Goal: Information Seeking & Learning: Check status

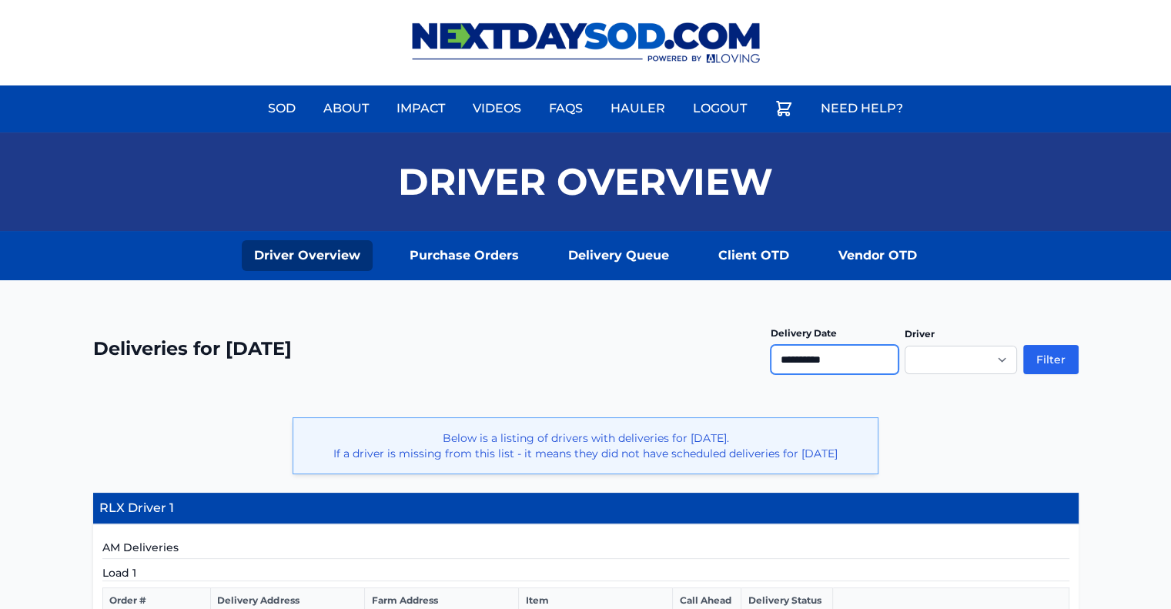
click at [829, 356] on input "**********" at bounding box center [835, 359] width 128 height 29
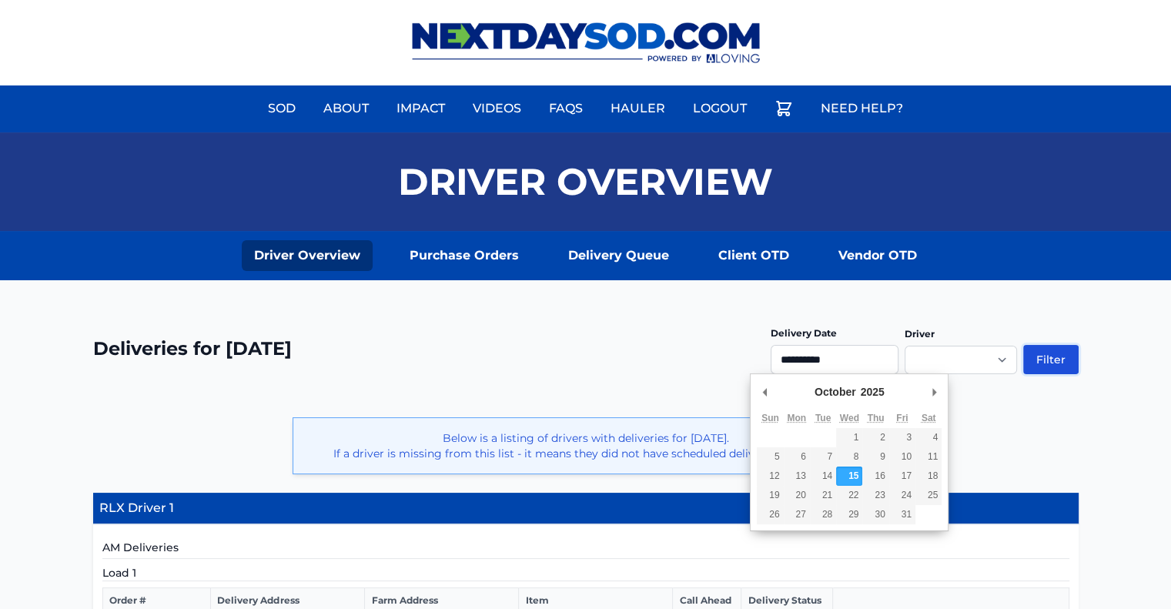
click at [1066, 353] on button "Filter" at bounding box center [1050, 359] width 55 height 29
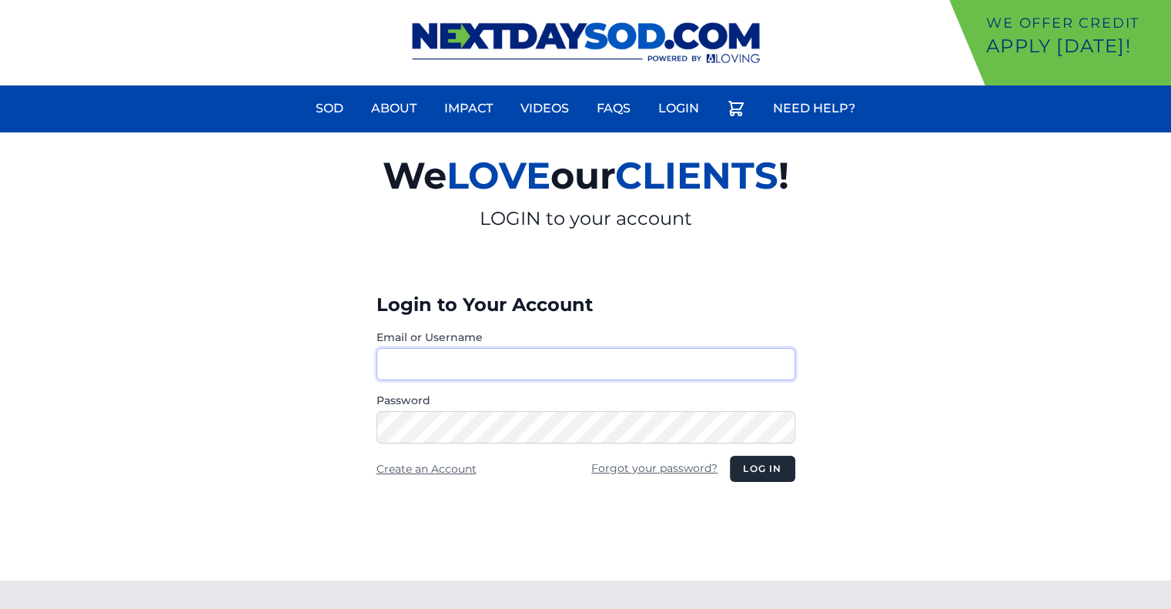
type input "********"
click at [730, 456] on button "Log in" at bounding box center [762, 469] width 65 height 26
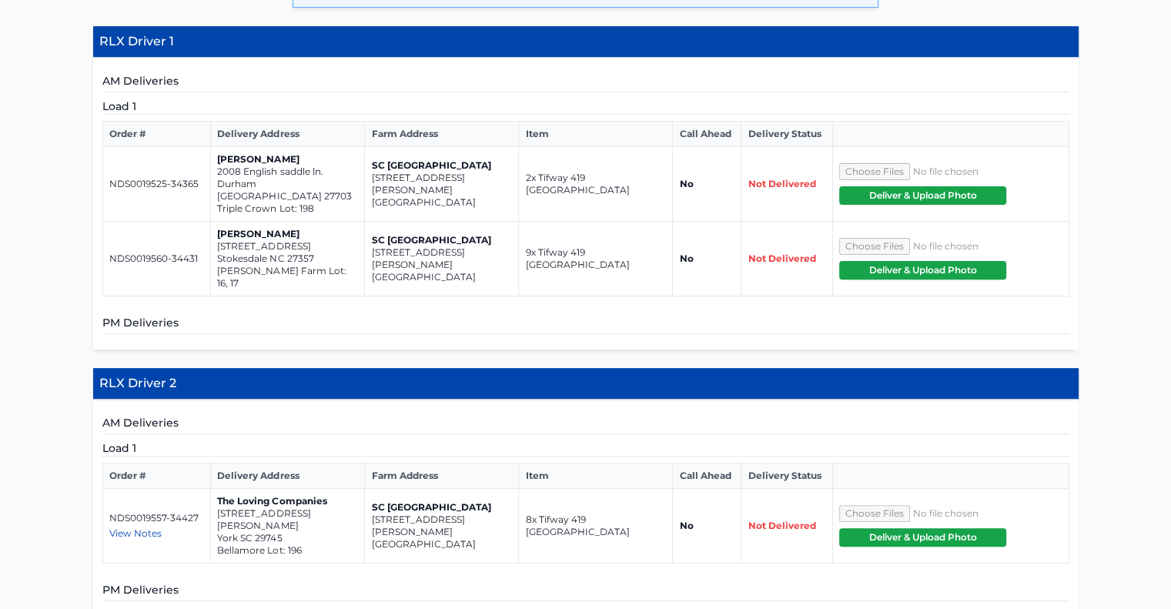
scroll to position [483, 0]
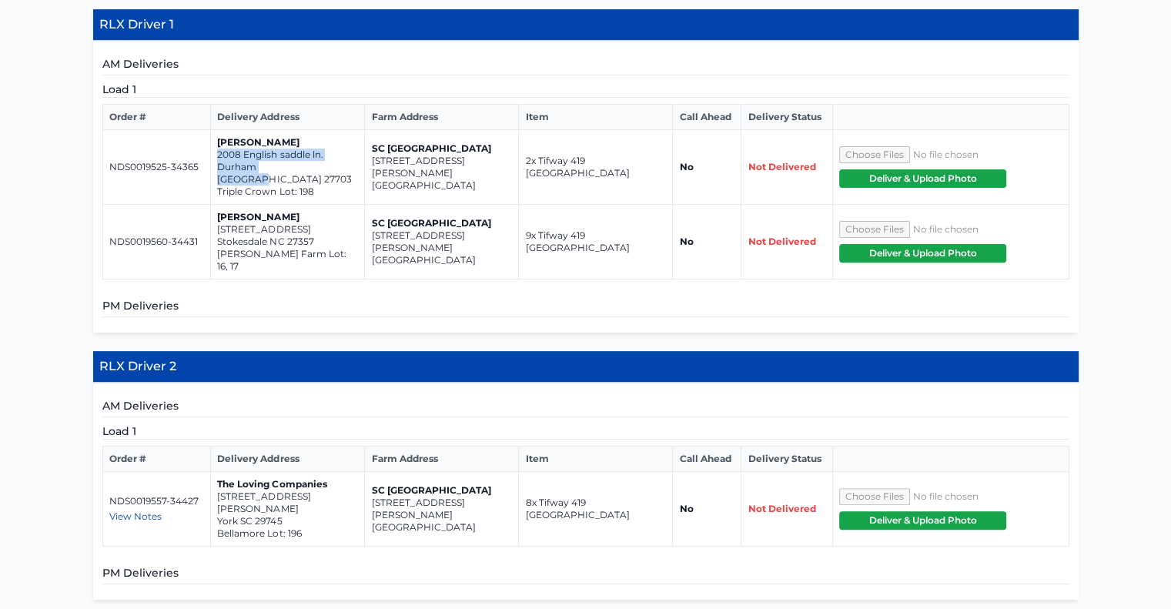
drag, startPoint x: 314, startPoint y: 161, endPoint x: 212, endPoint y: 150, distance: 102.2
click at [212, 150] on td "Dennis Ellis 2008 English saddle ln. Durham NC 27703 Triple Crown Lot: 198" at bounding box center [288, 167] width 154 height 75
copy td "2008 English saddle ln. Durham NC 27703"
drag, startPoint x: 319, startPoint y: 227, endPoint x: 217, endPoint y: 218, distance: 102.0
click at [217, 218] on td "Jason Coble 177 East Farm Loop Stokesdale NC 27357 Neal Farm Lot: 16, 17" at bounding box center [288, 242] width 154 height 75
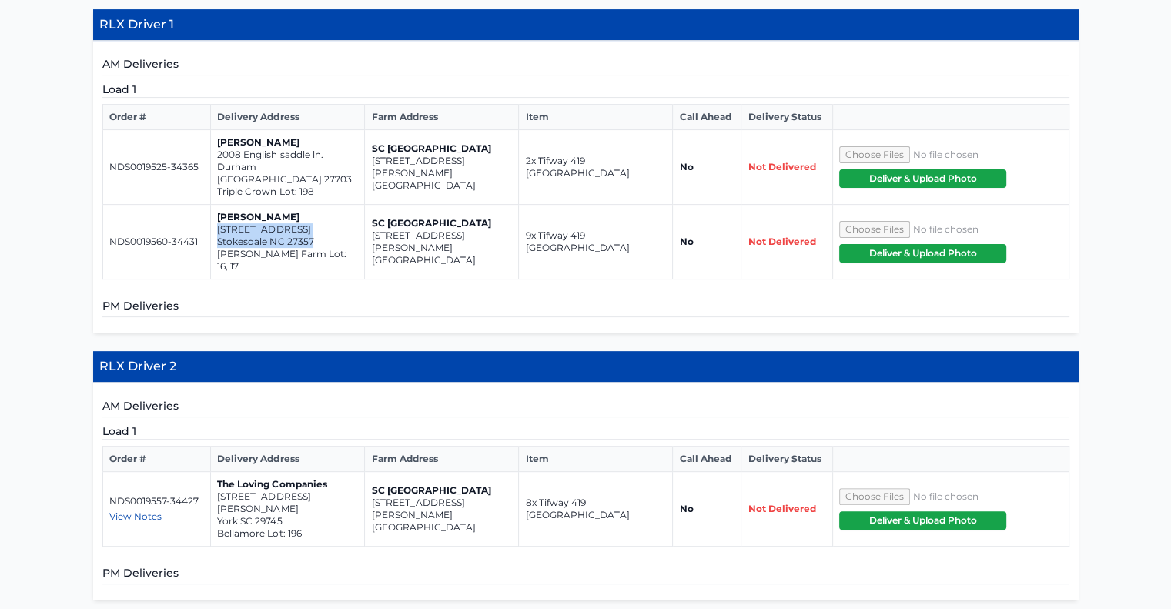
copy td "177 East Farm Loop Stokesdale NC 27357"
drag, startPoint x: 300, startPoint y: 472, endPoint x: 228, endPoint y: 476, distance: 72.5
click at [222, 478] on td "The Loving Companies 1457 Kate Cecil Way York SC 29745 Bellamore Lot: 196" at bounding box center [288, 509] width 154 height 75
drag, startPoint x: 286, startPoint y: 477, endPoint x: 215, endPoint y: 466, distance: 72.5
click at [215, 472] on td "The Loving Companies 1457 Kate Cecil Way York SC 29745 Bellamore Lot: 196" at bounding box center [288, 509] width 154 height 75
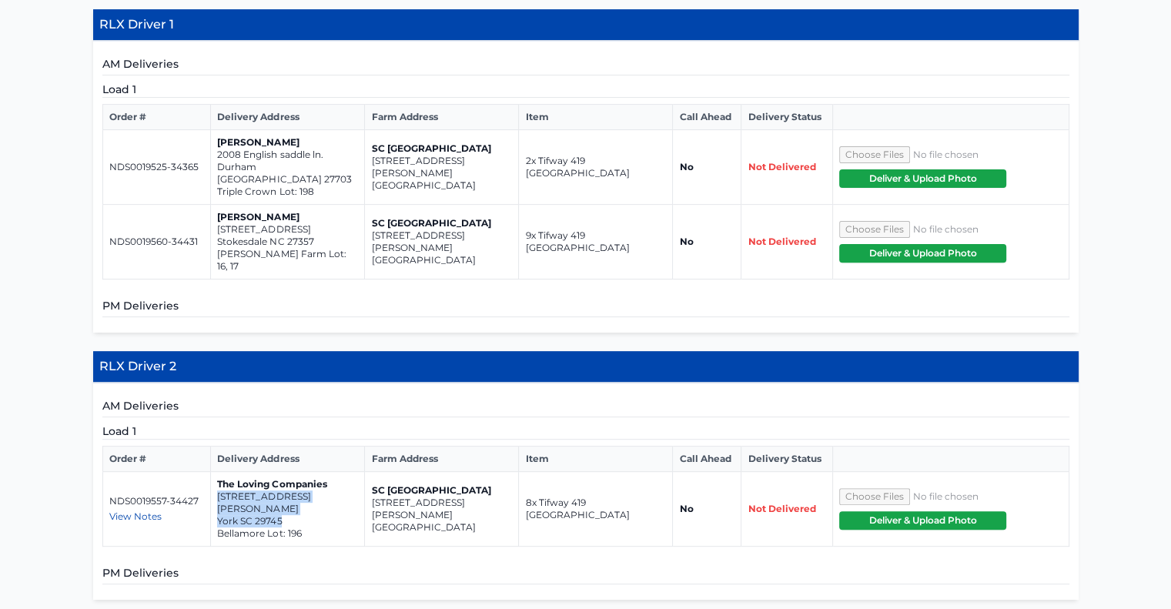
copy td "1457 Kate Cecil Way York SC 29745"
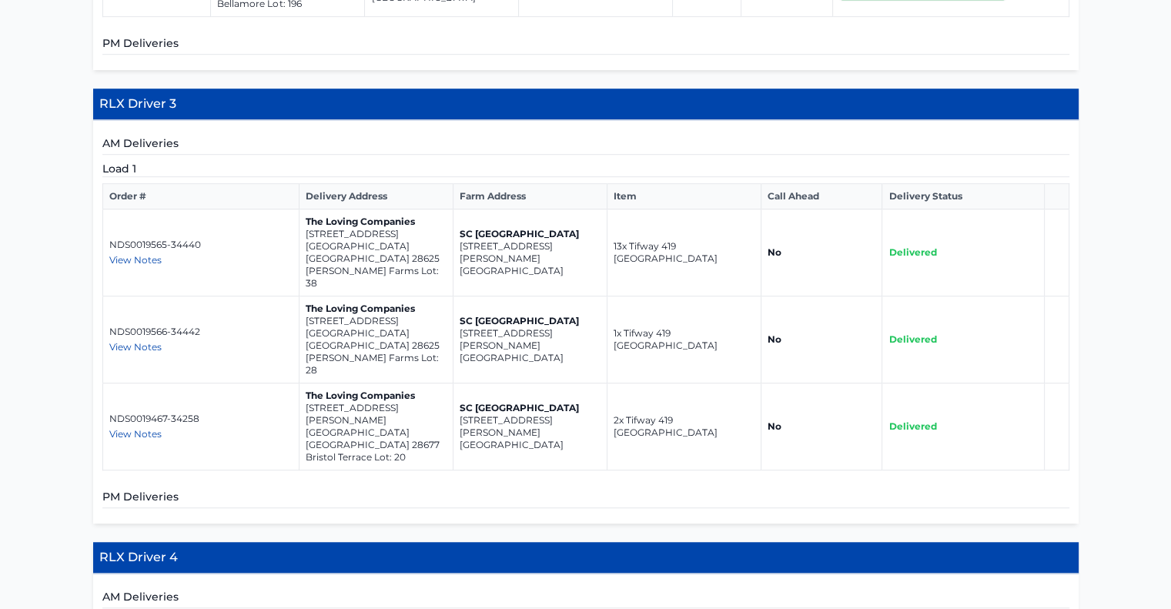
scroll to position [1022, 0]
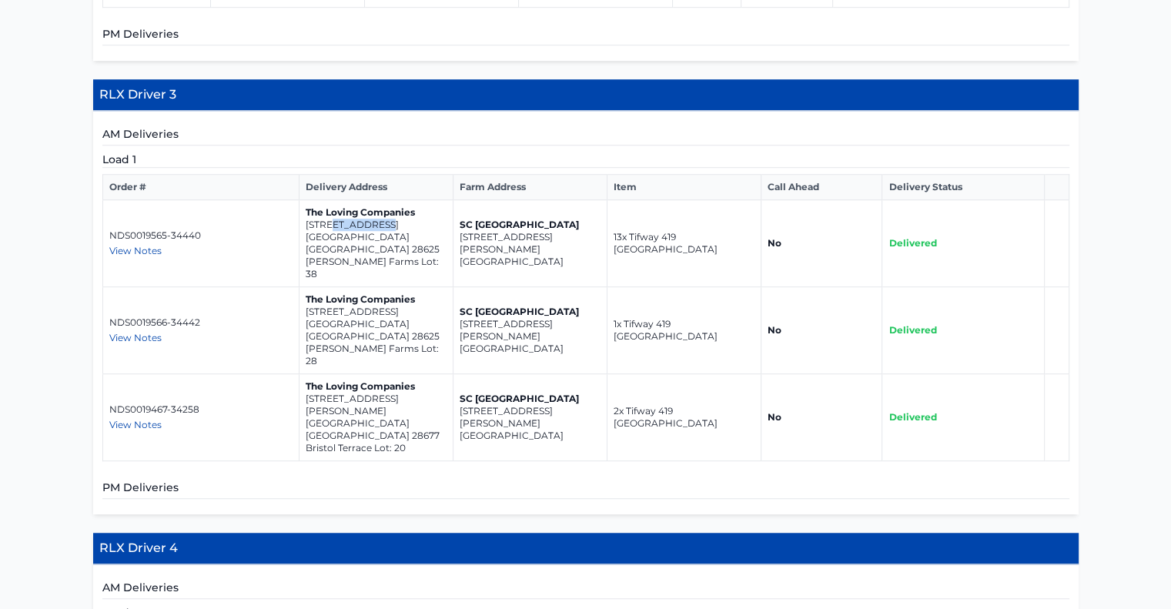
click at [335, 219] on p "119 Rock Avenue" at bounding box center [376, 225] width 141 height 12
drag, startPoint x: 388, startPoint y: 190, endPoint x: 400, endPoint y: 188, distance: 12.5
click at [393, 200] on td "The Loving Companies 119 Rock Avenue Statesville NC 28625 Sullivan Farms Lot: 38" at bounding box center [376, 243] width 154 height 87
drag, startPoint x: 403, startPoint y: 189, endPoint x: 405, endPoint y: 199, distance: 10.1
click at [403, 200] on td "The Loving Companies 119 Rock Avenue Statesville NC 28625 Sullivan Farms Lot: 38" at bounding box center [376, 243] width 154 height 87
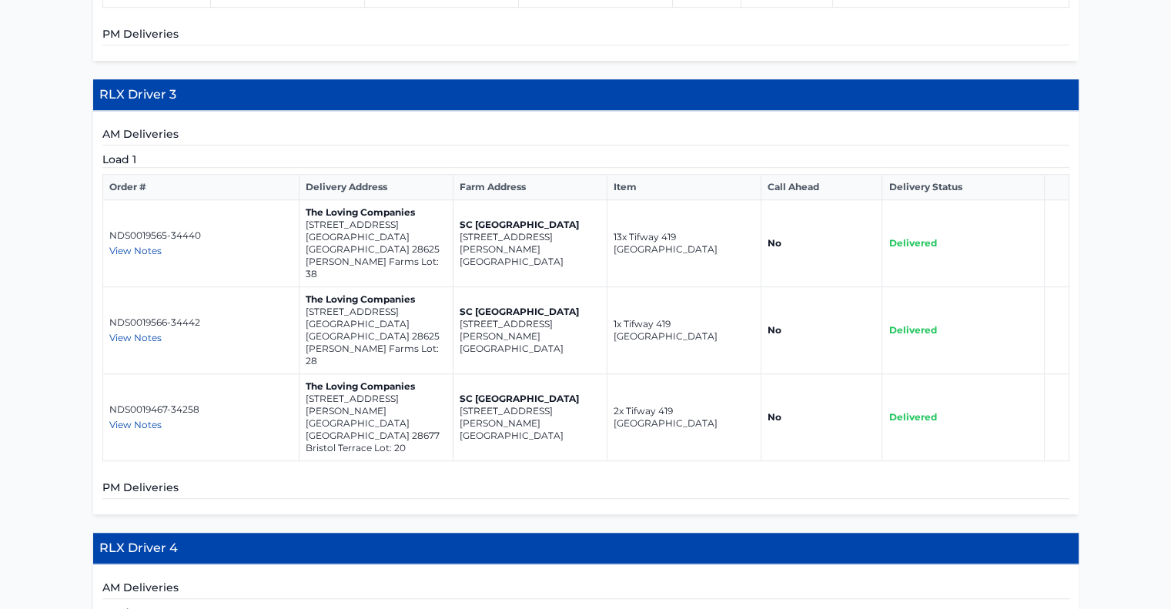
drag, startPoint x: 406, startPoint y: 199, endPoint x: 402, endPoint y: 192, distance: 7.9
click at [403, 231] on p "Statesville NC 28625" at bounding box center [376, 243] width 141 height 25
drag, startPoint x: 402, startPoint y: 192, endPoint x: 306, endPoint y: 182, distance: 96.7
click at [306, 200] on td "The Loving Companies 119 Rock Avenue Statesville NC 28625 Sullivan Farms Lot: 38" at bounding box center [376, 243] width 154 height 87
copy td "119 Rock Avenue Statesville NC 28625"
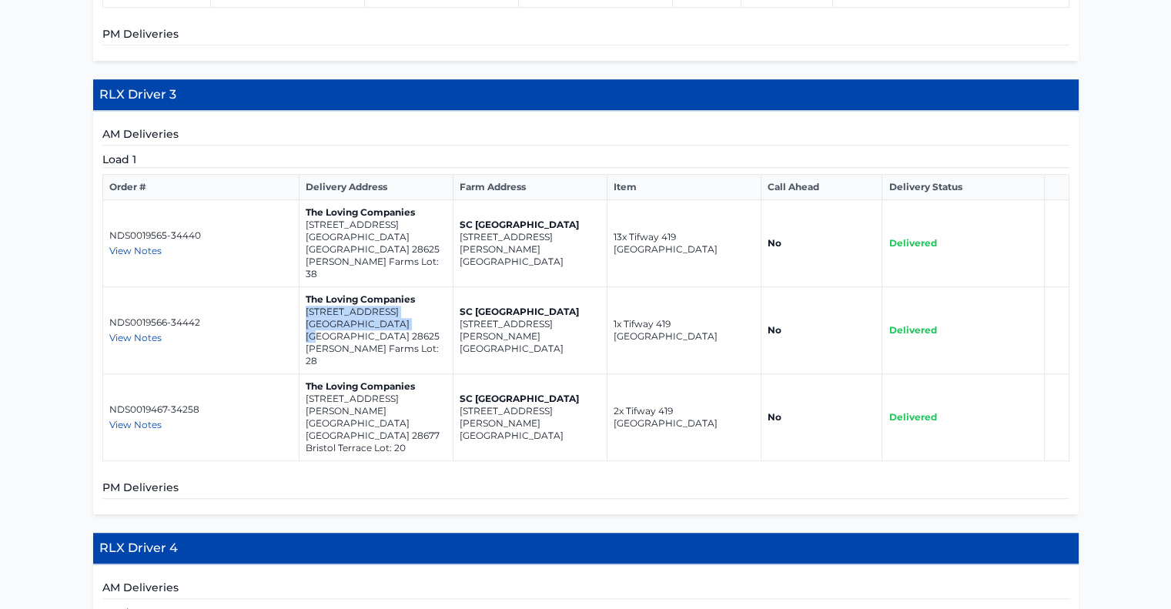
drag, startPoint x: 400, startPoint y: 255, endPoint x: 304, endPoint y: 251, distance: 95.5
click at [304, 287] on td "The Loving Companies 118 Rock Avenue Statesville NC 28625 Sullivan Farms Lot: 28" at bounding box center [376, 330] width 154 height 87
copy td "118 Rock Avenue Statesville NC 28625"
drag, startPoint x: 410, startPoint y: 319, endPoint x: 304, endPoint y: 307, distance: 106.2
click at [304, 374] on td "The Loving Companies 119 Mark Locke Way Statesville NC 28677 Bristol Terrace Lo…" at bounding box center [376, 417] width 154 height 87
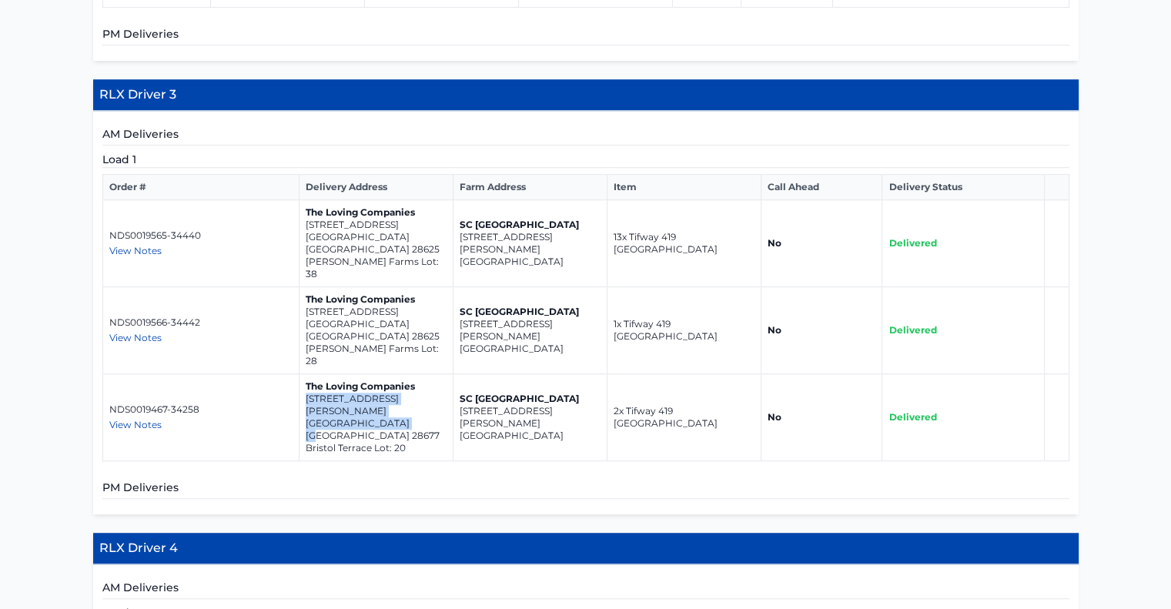
copy td "119 Mark Locke Way Statesville NC 28677"
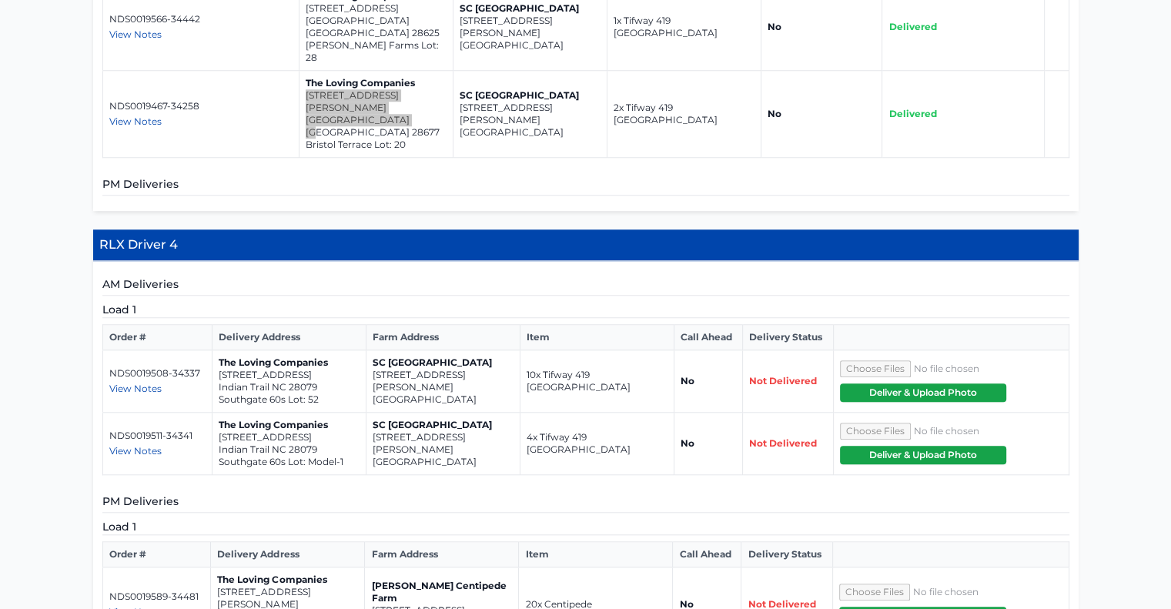
scroll to position [1330, 0]
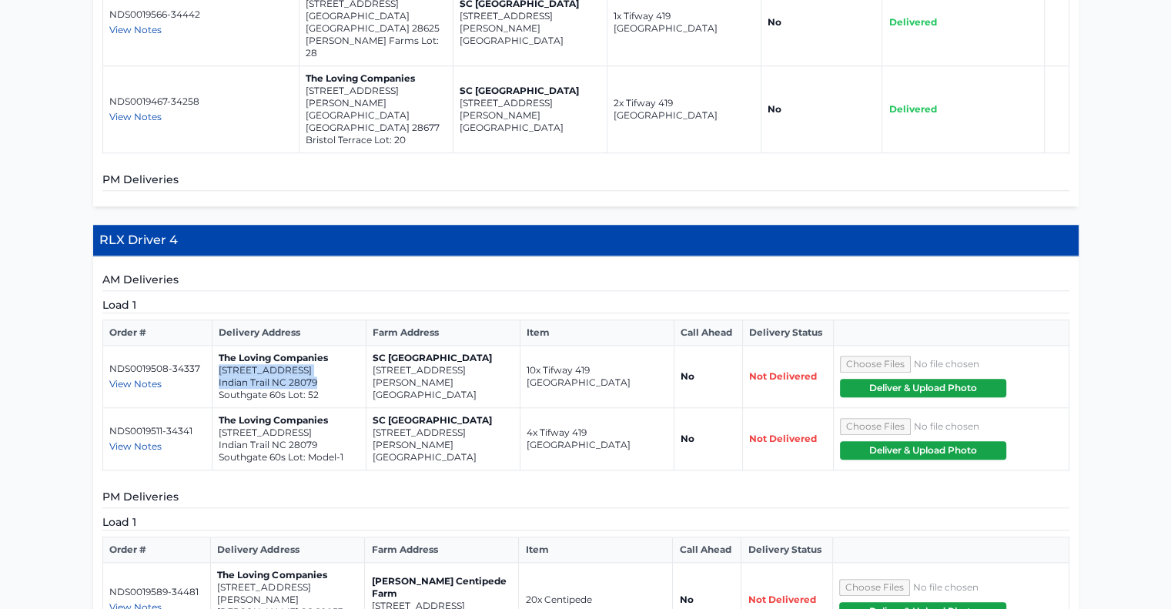
drag, startPoint x: 329, startPoint y: 266, endPoint x: 216, endPoint y: 252, distance: 114.1
click at [216, 346] on td "The Loving Companies 1030 Merganser Way Indian Trail NC 28079 Southgate 60s Lot…" at bounding box center [289, 377] width 154 height 62
copy td "1030 Merganser Way Indian Trail NC 28079"
drag, startPoint x: 326, startPoint y: 329, endPoint x: 219, endPoint y: 316, distance: 108.7
click at [219, 408] on td "The Loving Companies 1007 Canvasback Way Indian Trail NC 28079 Southgate 60s Lo…" at bounding box center [289, 439] width 154 height 62
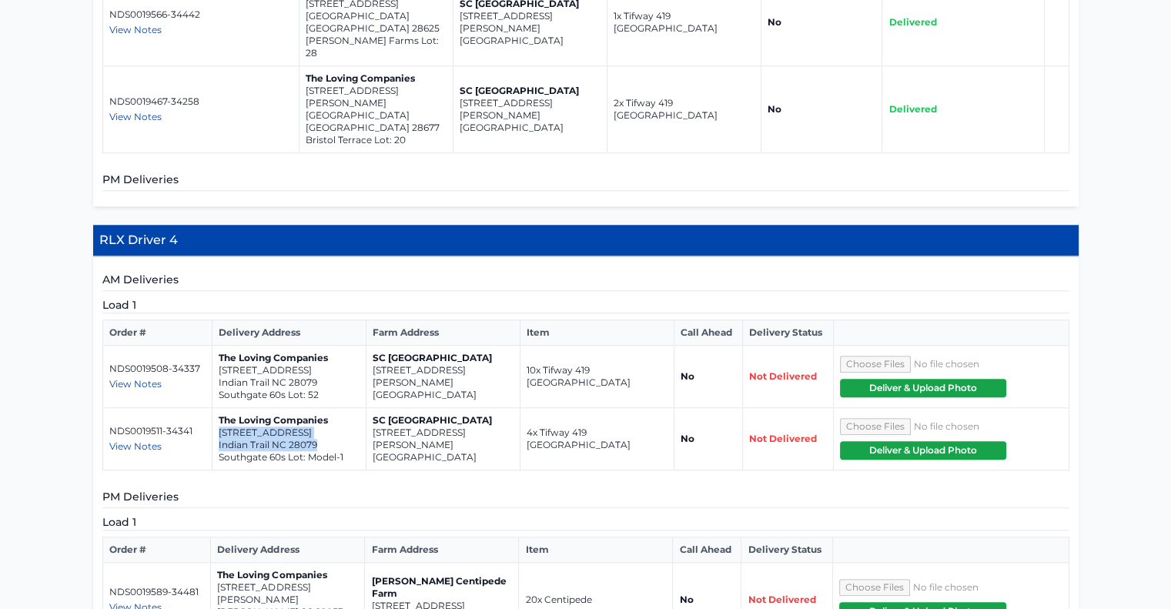
copy td "1007 Canvasback Way Indian Trail NC 28079"
drag, startPoint x: 459, startPoint y: 489, endPoint x: 370, endPoint y: 471, distance: 91.0
click at [370, 563] on td "Bozard Centipede Farm 975 Wild Hearts Rd Cameron SC 29030" at bounding box center [442, 600] width 154 height 75
copy td "975 Wild Hearts Rd Cameron SC 29030"
drag, startPoint x: 305, startPoint y: 483, endPoint x: 217, endPoint y: 467, distance: 89.1
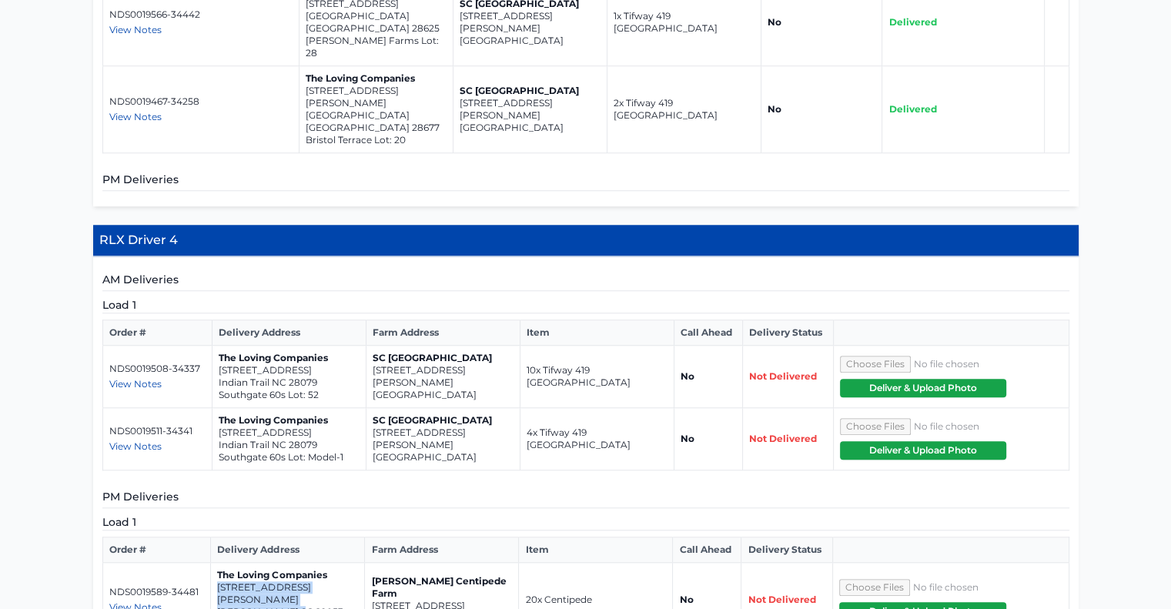
click at [217, 563] on td "The Loving Companies 623 Blue Jay Avenue Gaston SC 29053 Heron Pointe Lot: 153" at bounding box center [288, 600] width 154 height 75
copy td "623 Blue Jay Avenue Gaston SC 29053"
click at [138, 601] on span "View Notes" at bounding box center [135, 607] width 52 height 12
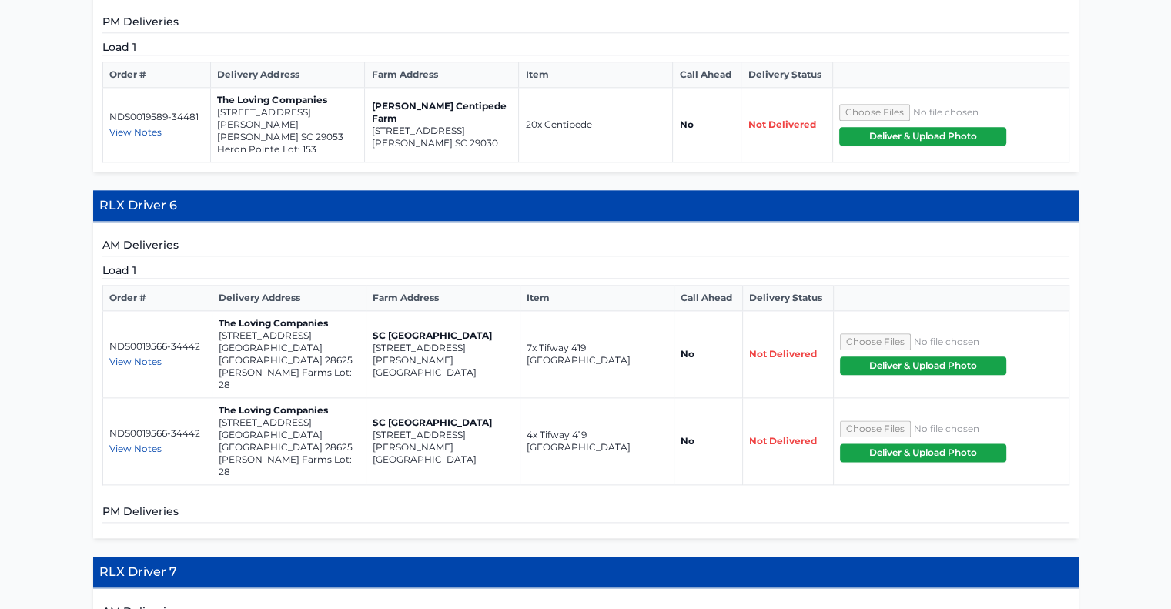
scroll to position [1792, 0]
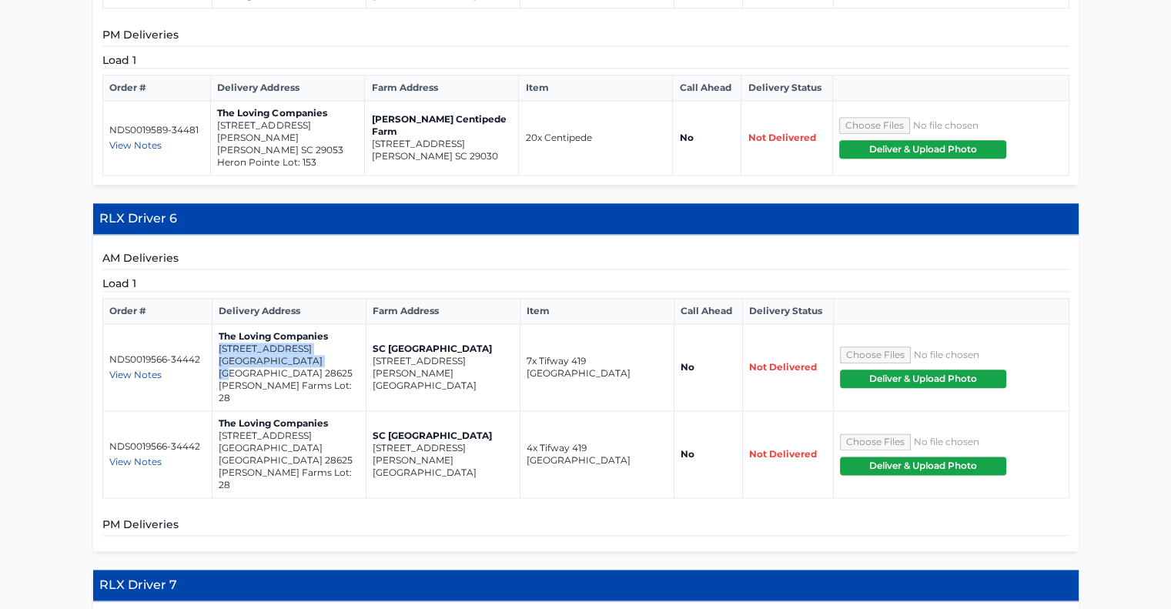
drag, startPoint x: 319, startPoint y: 231, endPoint x: 219, endPoint y: 216, distance: 102.0
click at [219, 324] on td "The Loving Companies 118 Rock Avenue Statesville NC 28625 Sullivan Farms Lot: 28" at bounding box center [289, 367] width 154 height 87
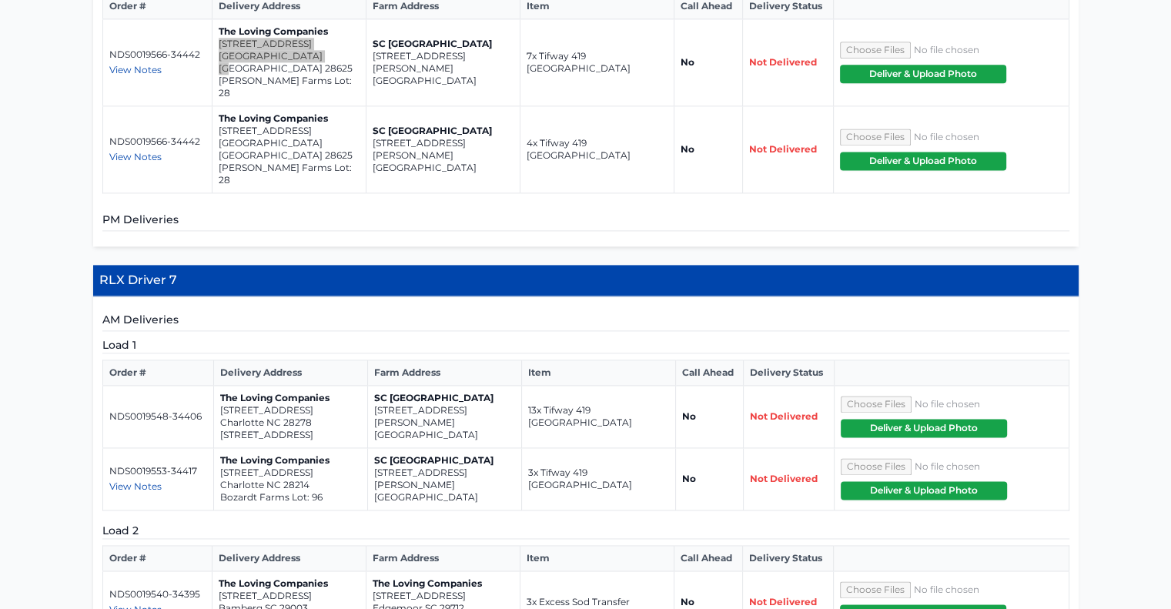
scroll to position [2100, 0]
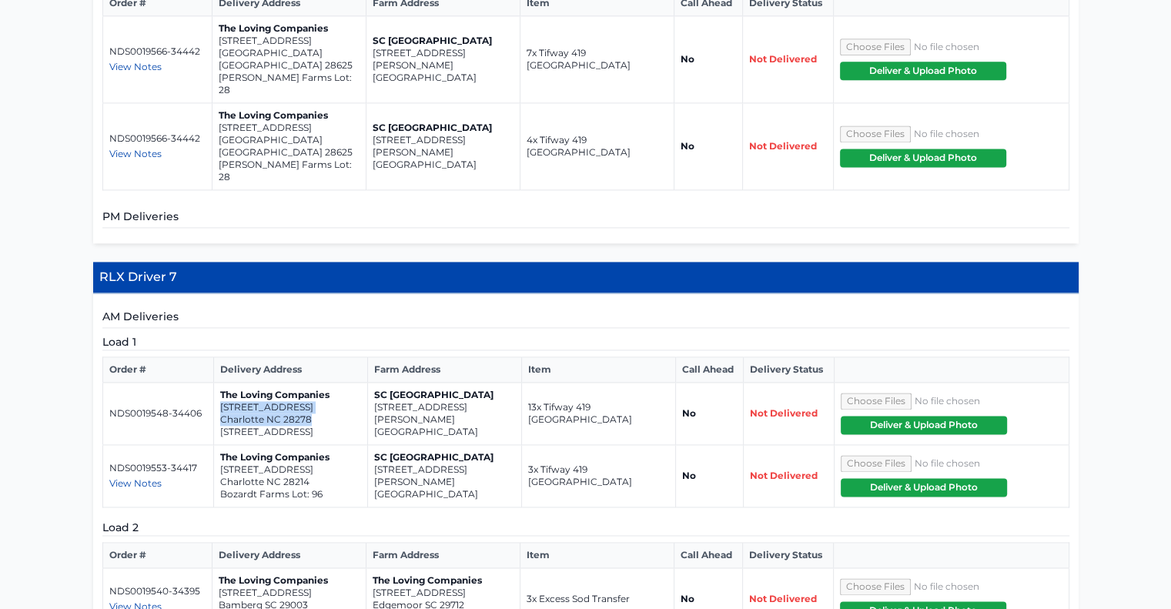
drag, startPoint x: 319, startPoint y: 236, endPoint x: 215, endPoint y: 221, distance: 105.1
click at [215, 383] on td "The Loving Companies 12216 Avienmore Drive Charlotte NC 28278 Avienmore Lot: 63" at bounding box center [290, 414] width 154 height 62
drag, startPoint x: 319, startPoint y: 298, endPoint x: 219, endPoint y: 286, distance: 100.7
click at [219, 445] on td "The Loving Companies 10108 FLORENTINE WAY Charlotte NC 28214 Bozardt Farms Lot:…" at bounding box center [290, 476] width 154 height 62
click at [158, 600] on span "View Notes" at bounding box center [135, 606] width 52 height 12
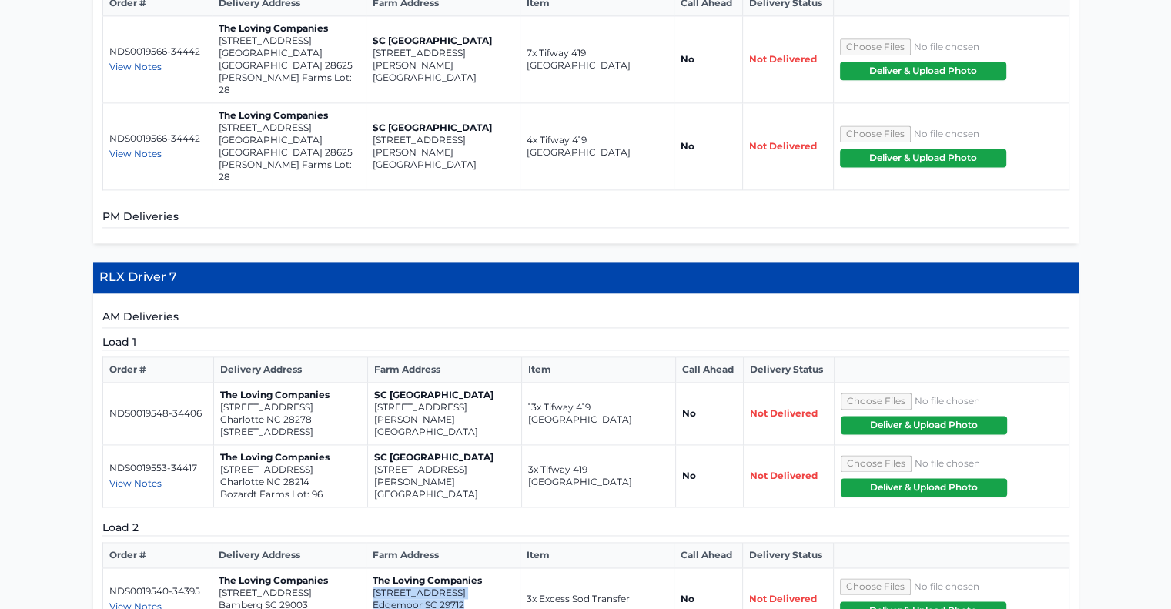
drag, startPoint x: 466, startPoint y: 423, endPoint x: 371, endPoint y: 410, distance: 95.5
click at [371, 568] on td "The Loving Companies 1751 Little York Circle Edgemoor SC 29712 Walkers Mill Lot…" at bounding box center [443, 599] width 154 height 62
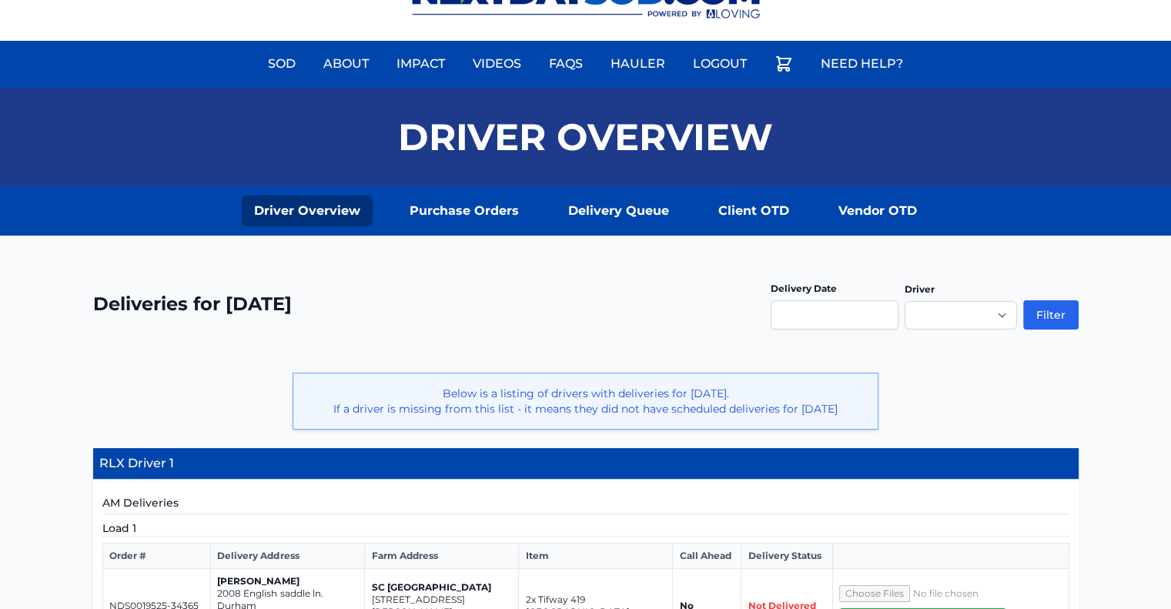
scroll to position [0, 0]
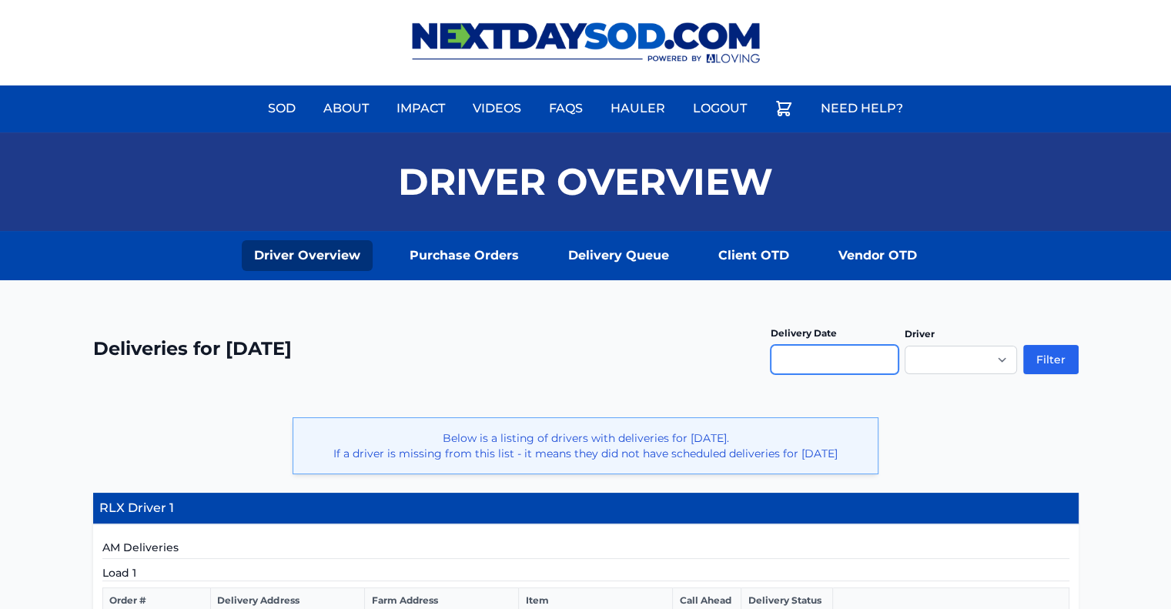
click at [825, 356] on input "text" at bounding box center [835, 359] width 128 height 29
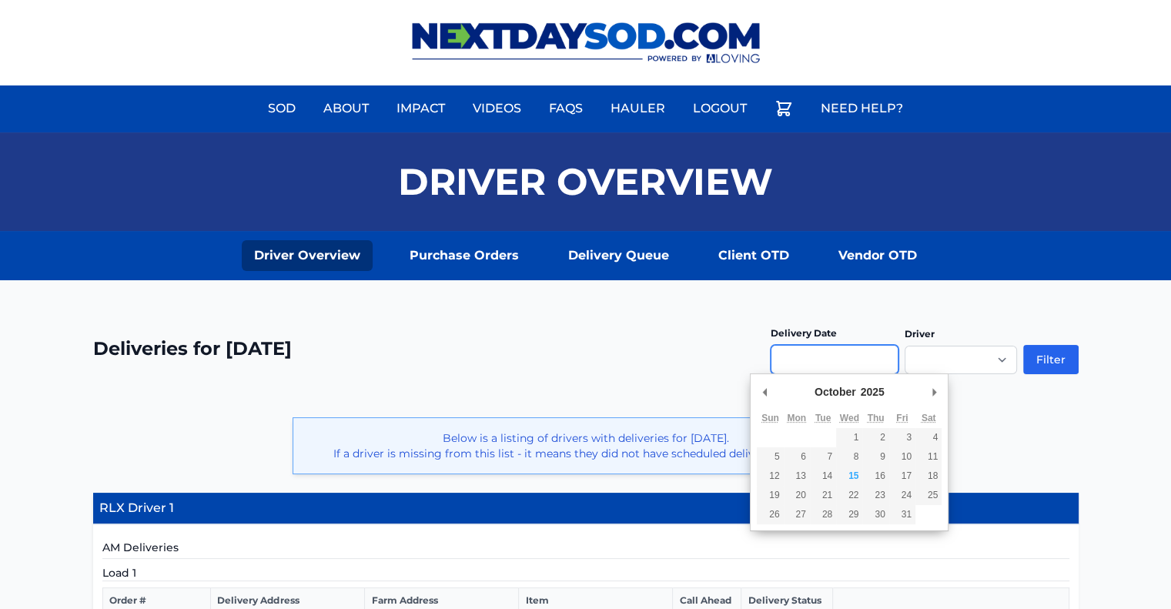
type input "**********"
click at [908, 393] on div "October ******* ******** ***** ***** *** **** **** ****** ********* ******* ***…" at bounding box center [849, 394] width 185 height 28
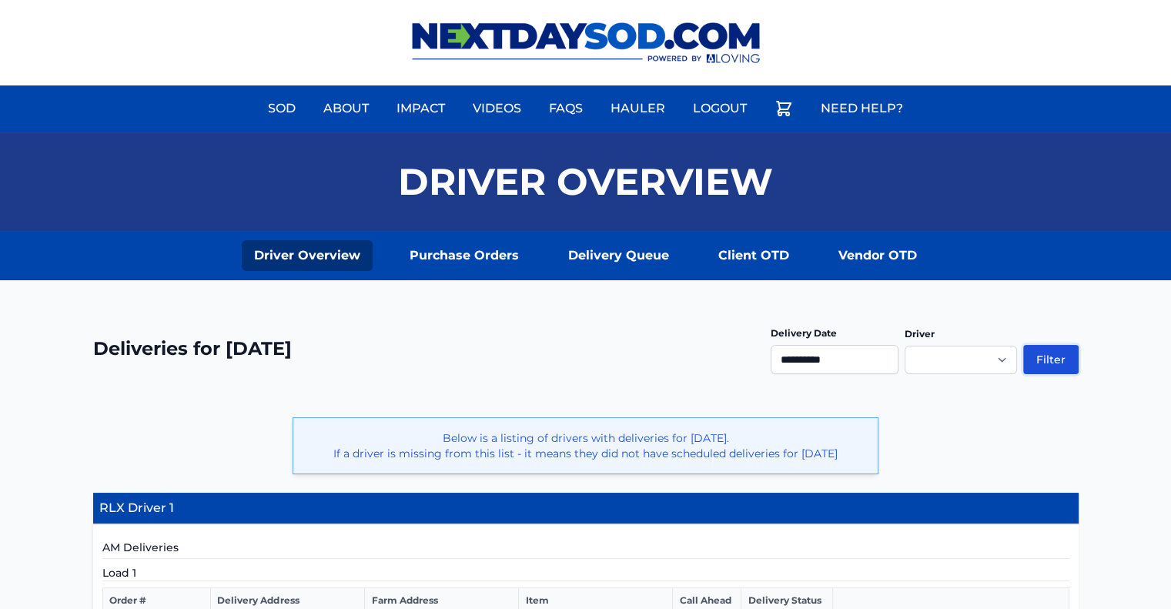
click at [1039, 367] on button "Filter" at bounding box center [1050, 359] width 55 height 29
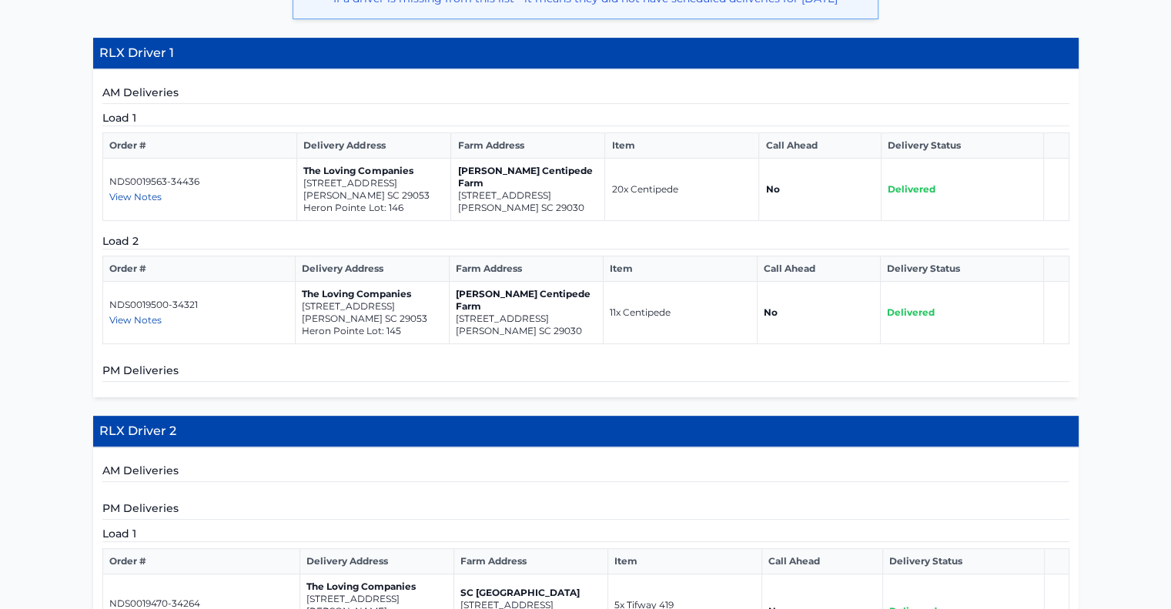
scroll to position [462, 0]
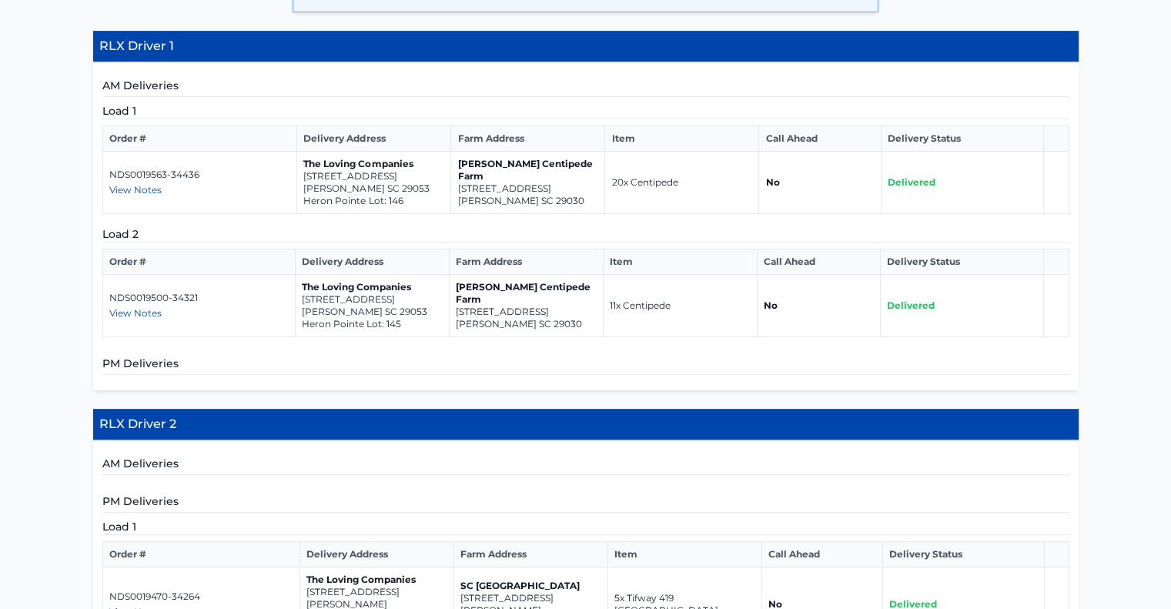
click at [149, 189] on span "View Notes" at bounding box center [135, 190] width 52 height 12
click at [147, 307] on span "View Notes" at bounding box center [135, 313] width 52 height 12
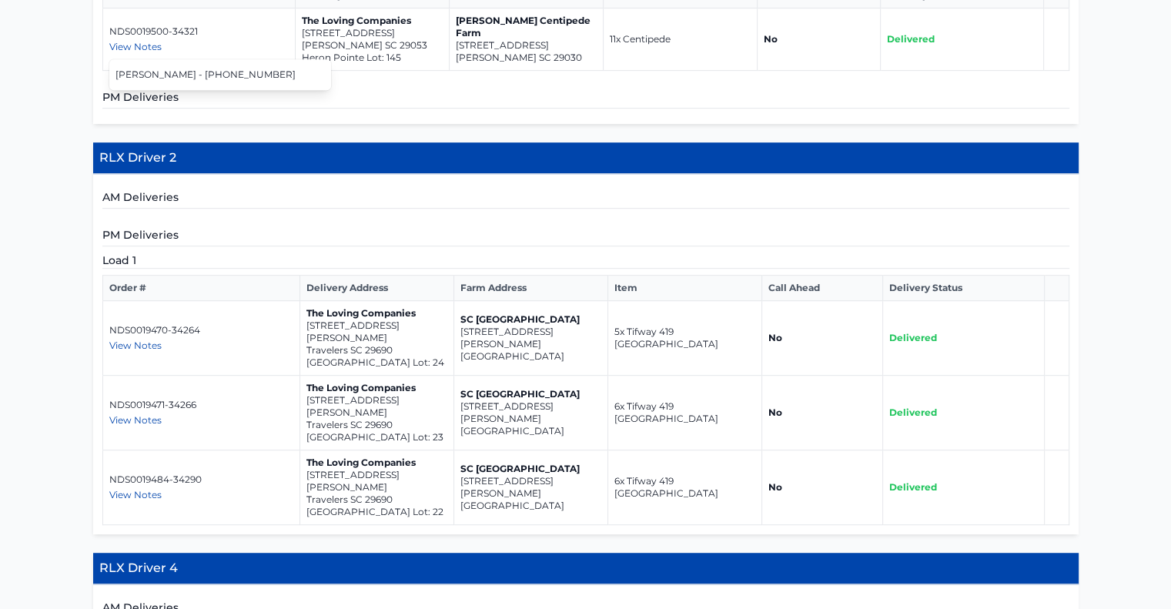
scroll to position [770, 0]
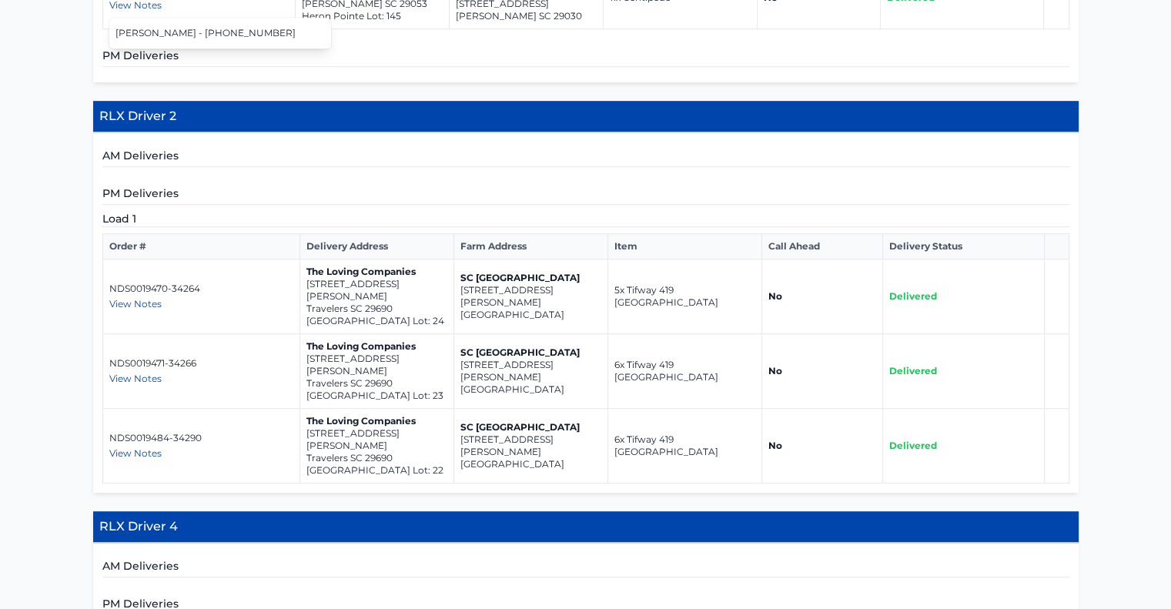
click at [156, 298] on span "View Notes" at bounding box center [135, 304] width 52 height 12
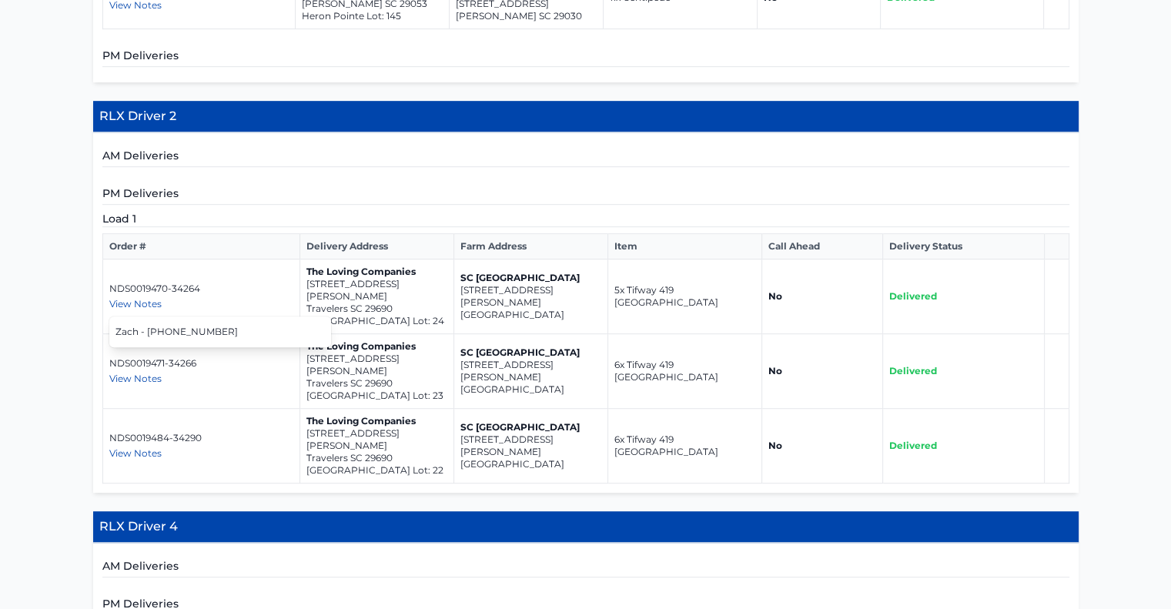
click at [136, 373] on span "View Notes" at bounding box center [135, 379] width 52 height 12
click at [142, 447] on span "View Notes" at bounding box center [135, 453] width 52 height 12
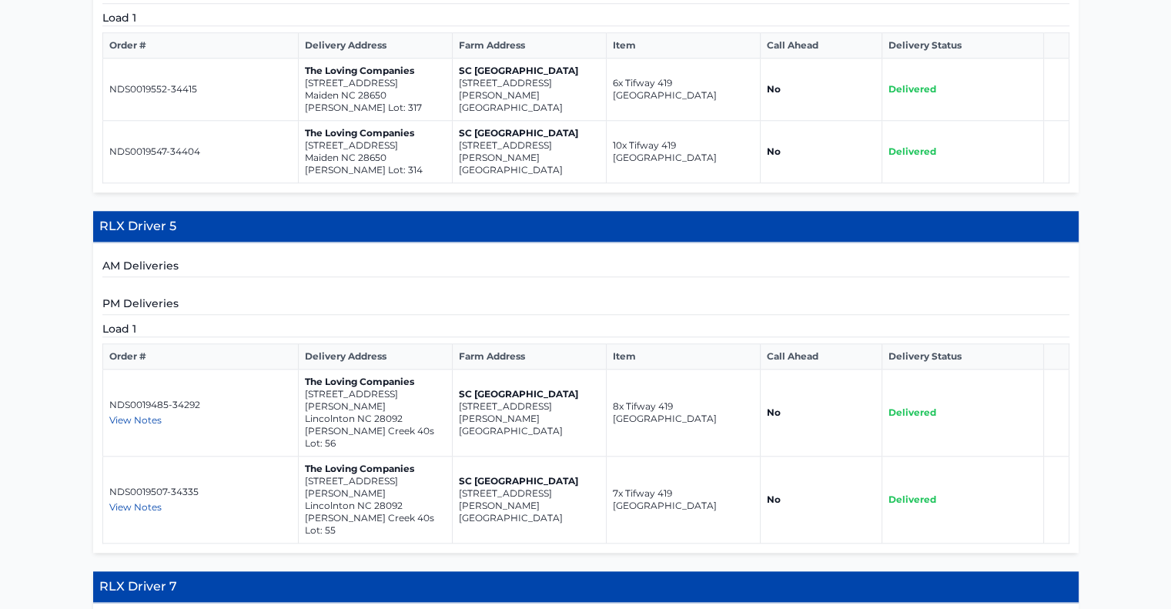
scroll to position [1386, 0]
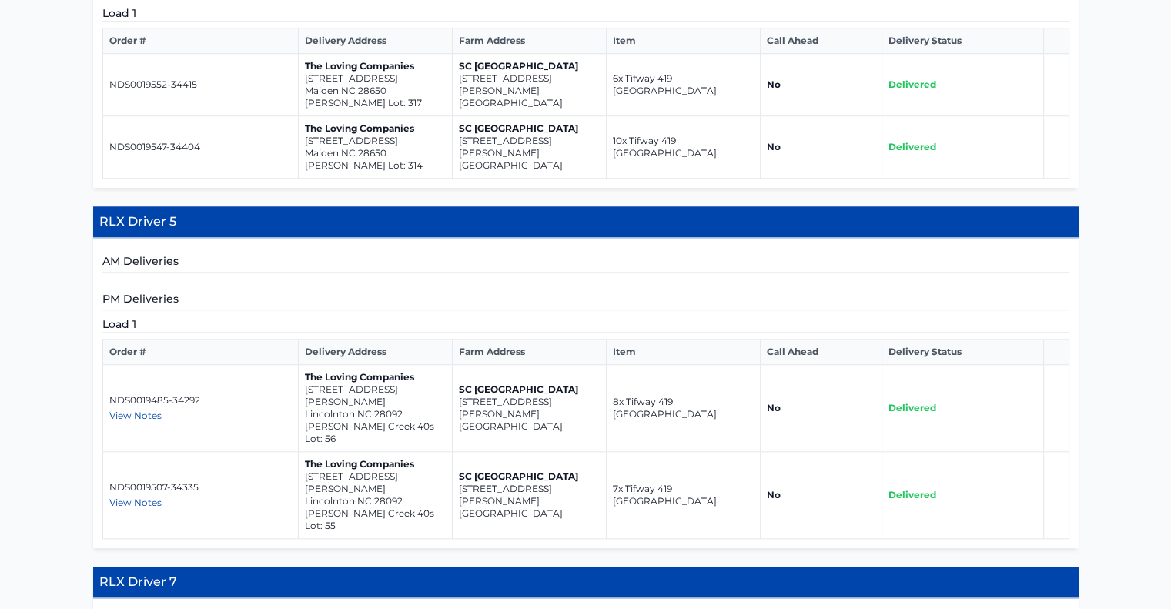
click at [135, 410] on span "View Notes" at bounding box center [135, 416] width 52 height 12
click at [139, 497] on span "View Notes" at bounding box center [135, 503] width 52 height 12
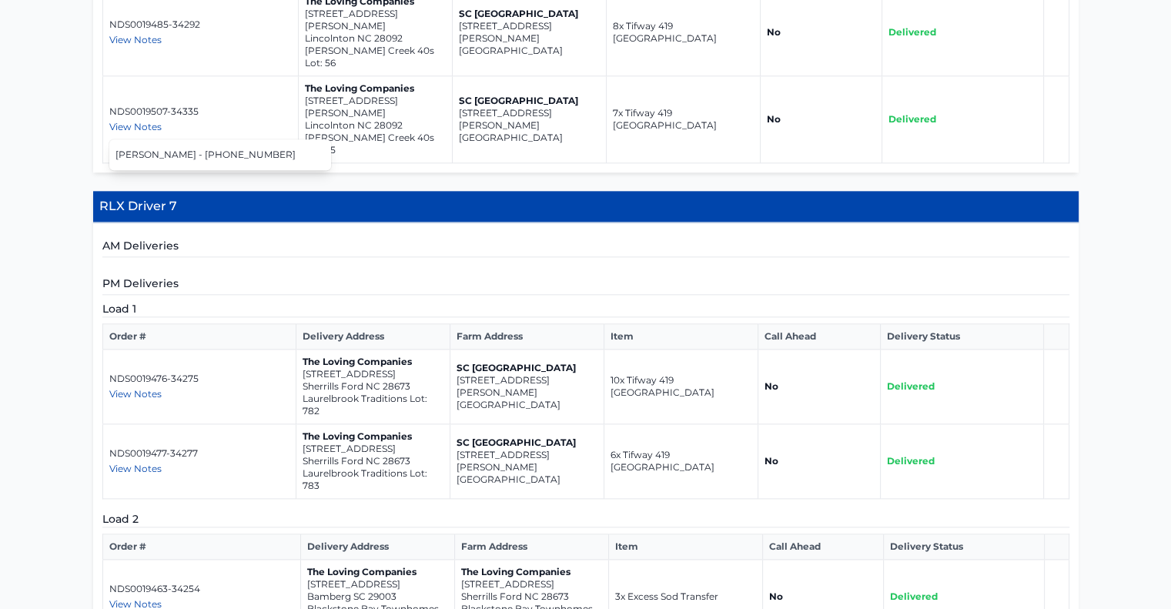
scroll to position [1771, 0]
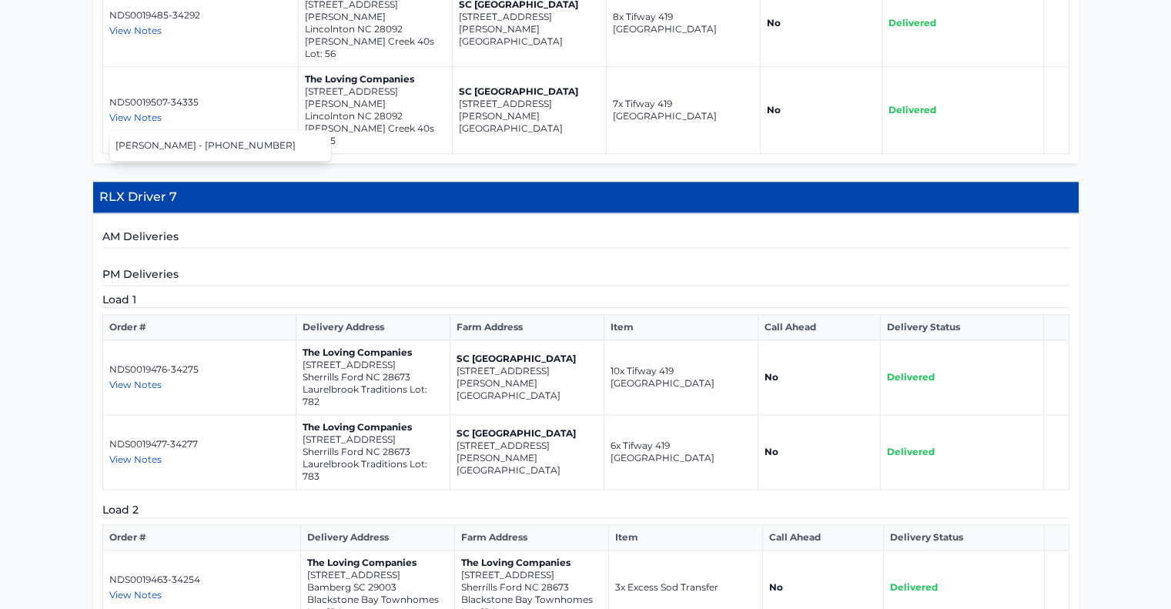
click at [148, 379] on span "View Notes" at bounding box center [135, 385] width 52 height 12
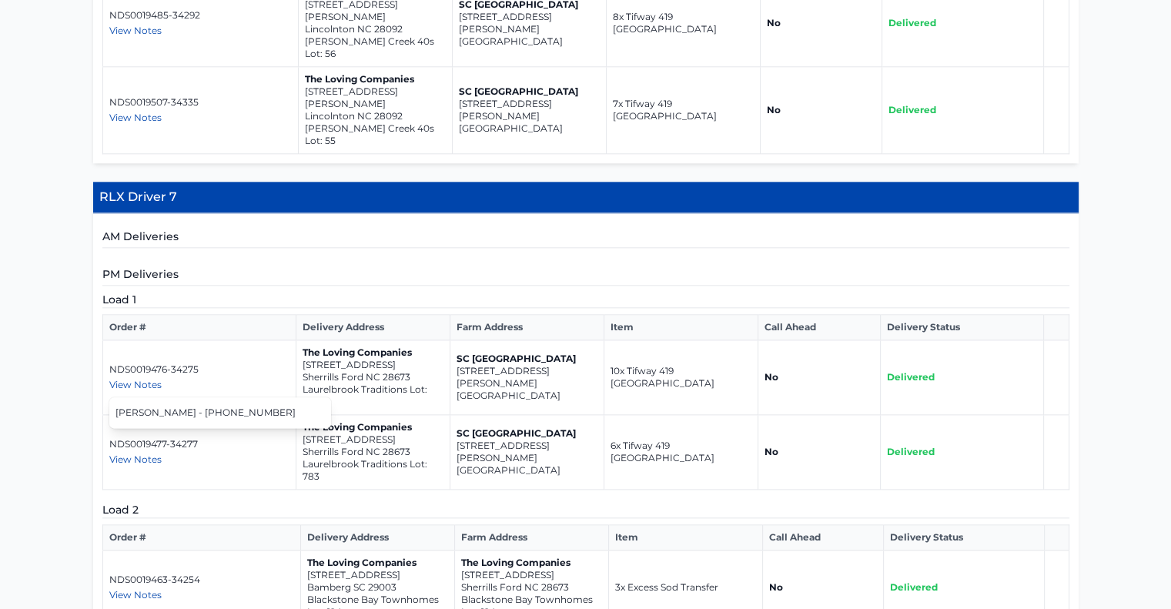
click at [142, 453] on span "View Notes" at bounding box center [135, 459] width 52 height 12
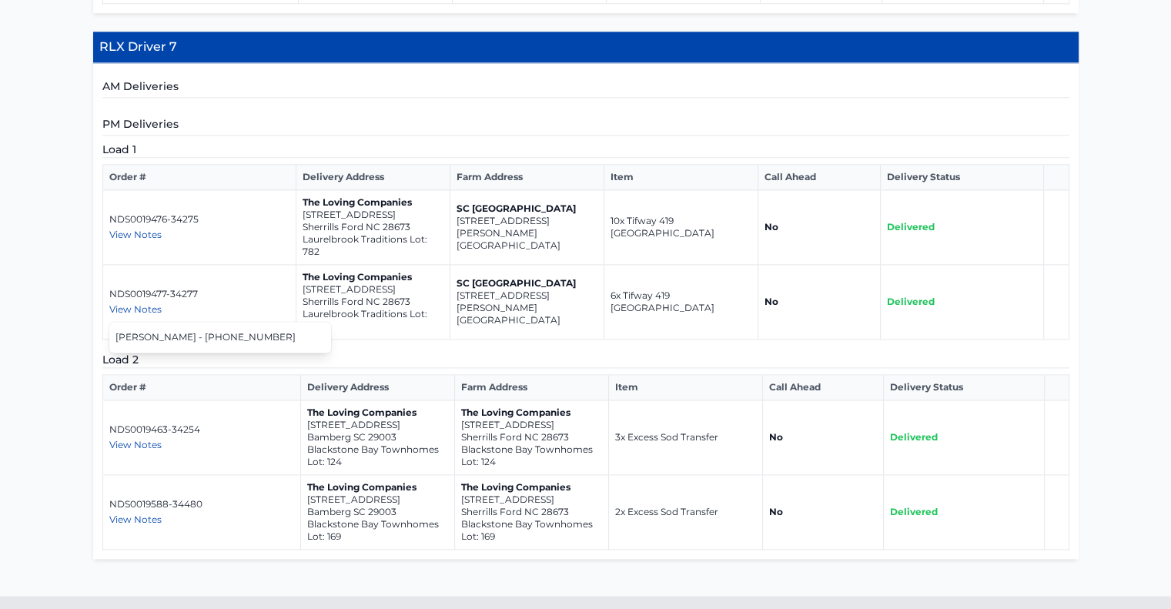
scroll to position [1957, 0]
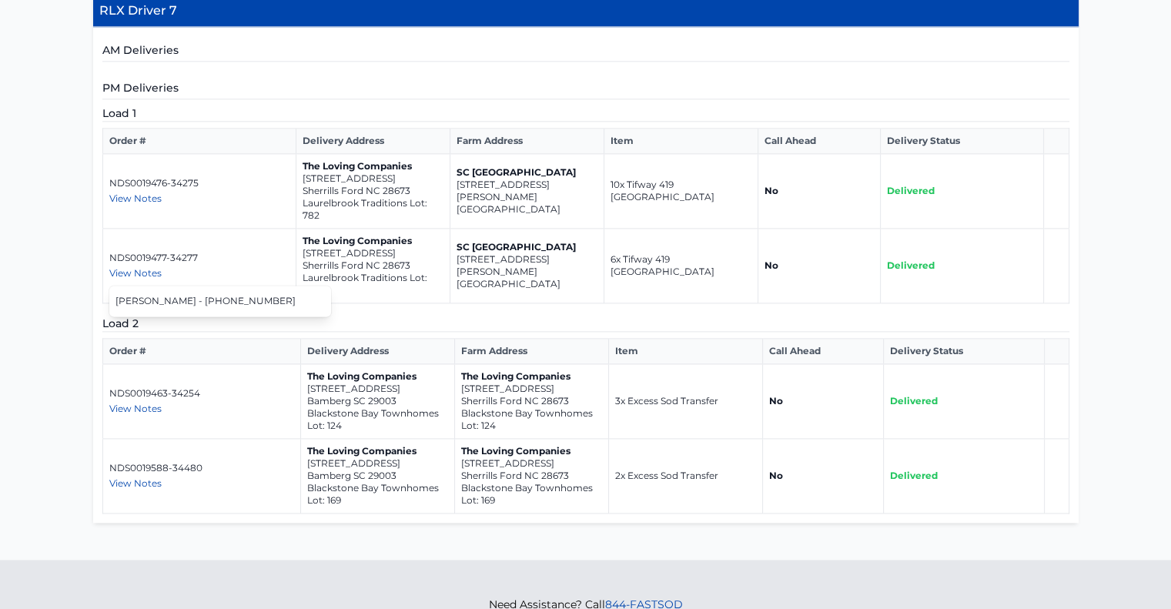
click at [143, 403] on span "View Notes" at bounding box center [135, 409] width 52 height 12
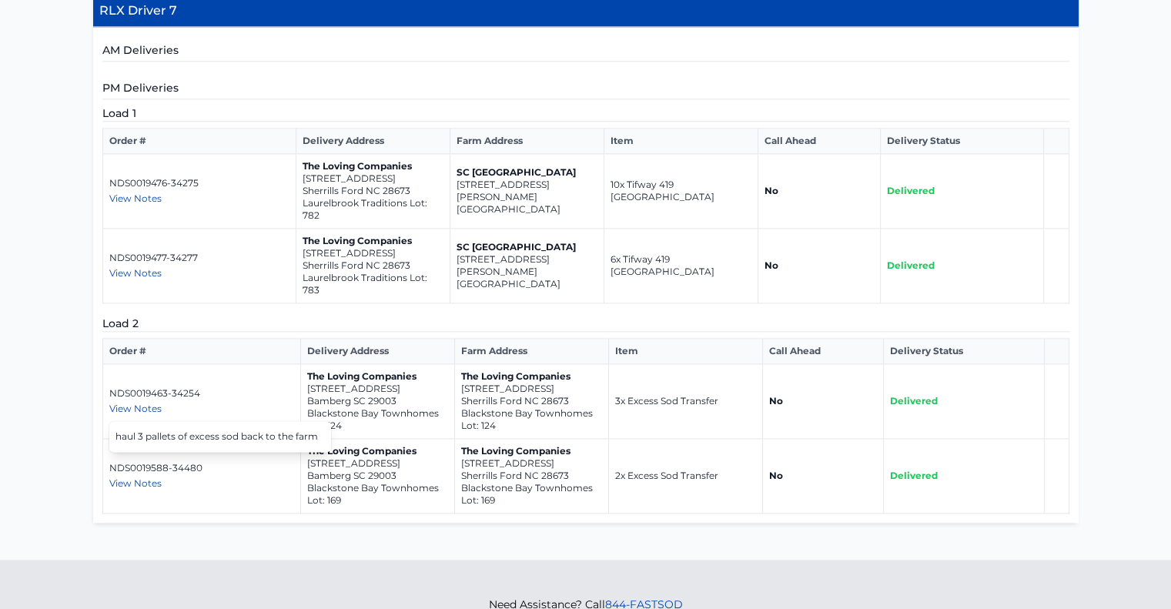
click at [142, 477] on span "View Notes" at bounding box center [135, 483] width 52 height 12
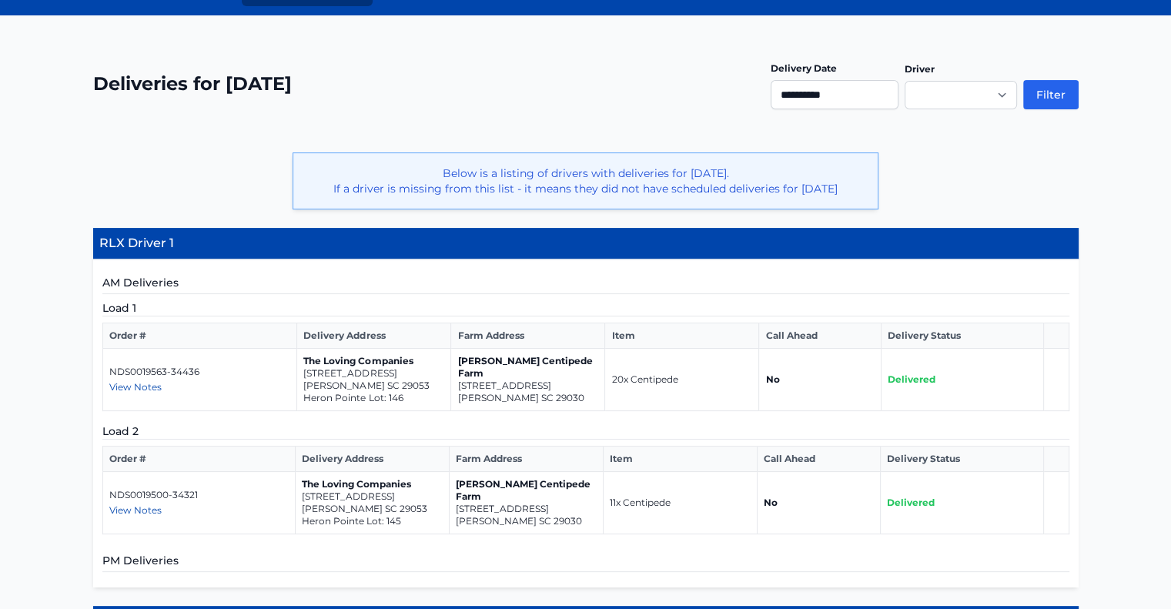
scroll to position [0, 0]
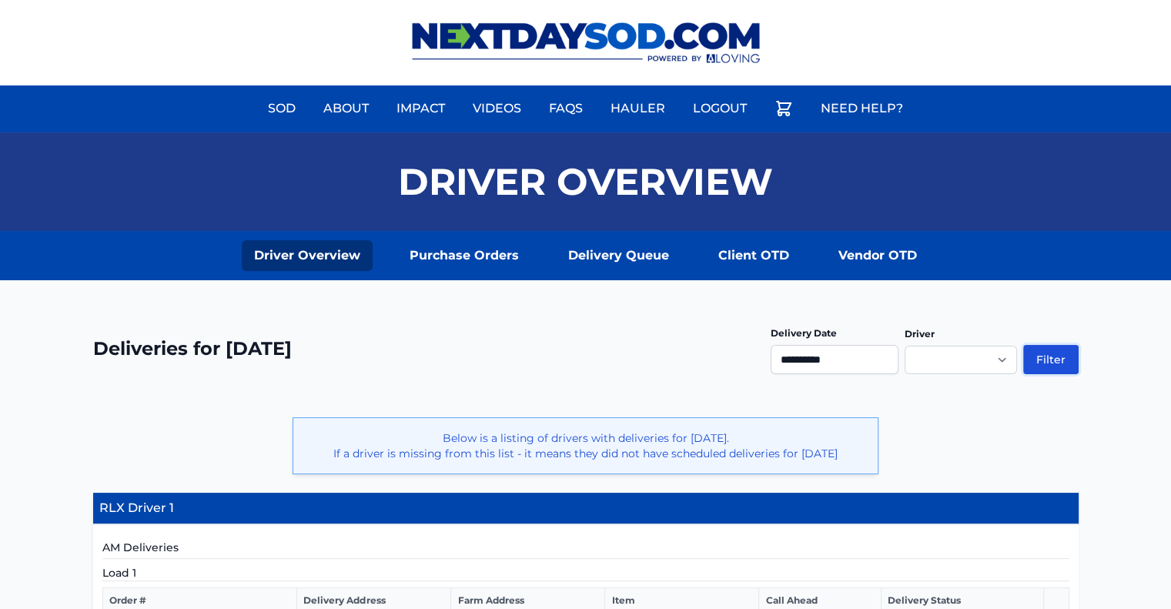
click at [1033, 355] on button "Filter" at bounding box center [1050, 359] width 55 height 29
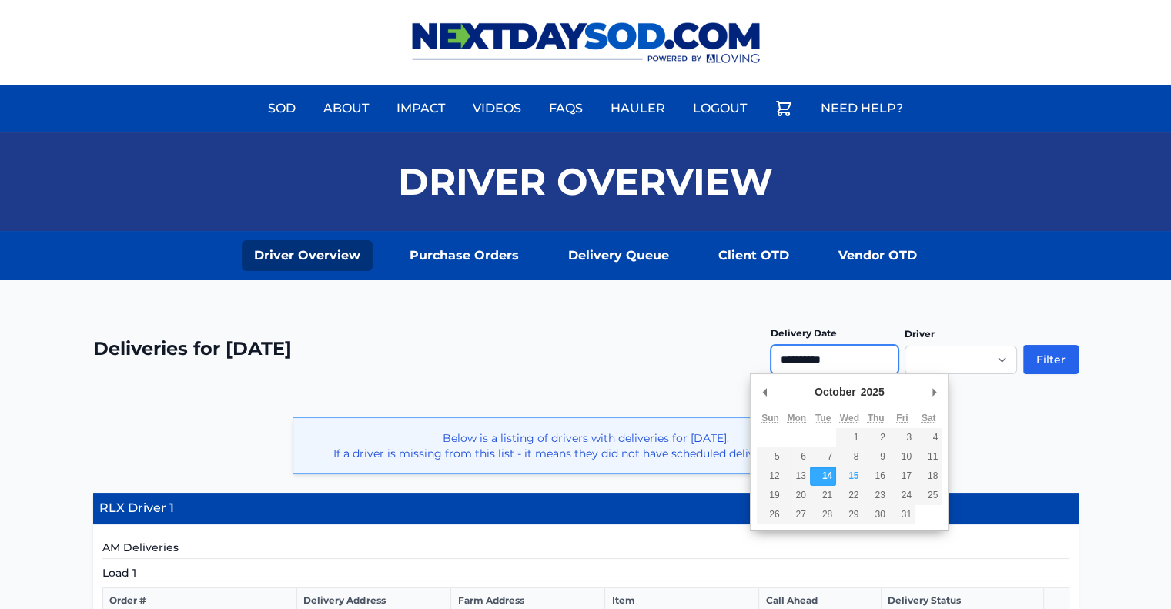
click at [858, 363] on input "**********" at bounding box center [835, 359] width 128 height 29
type input "**********"
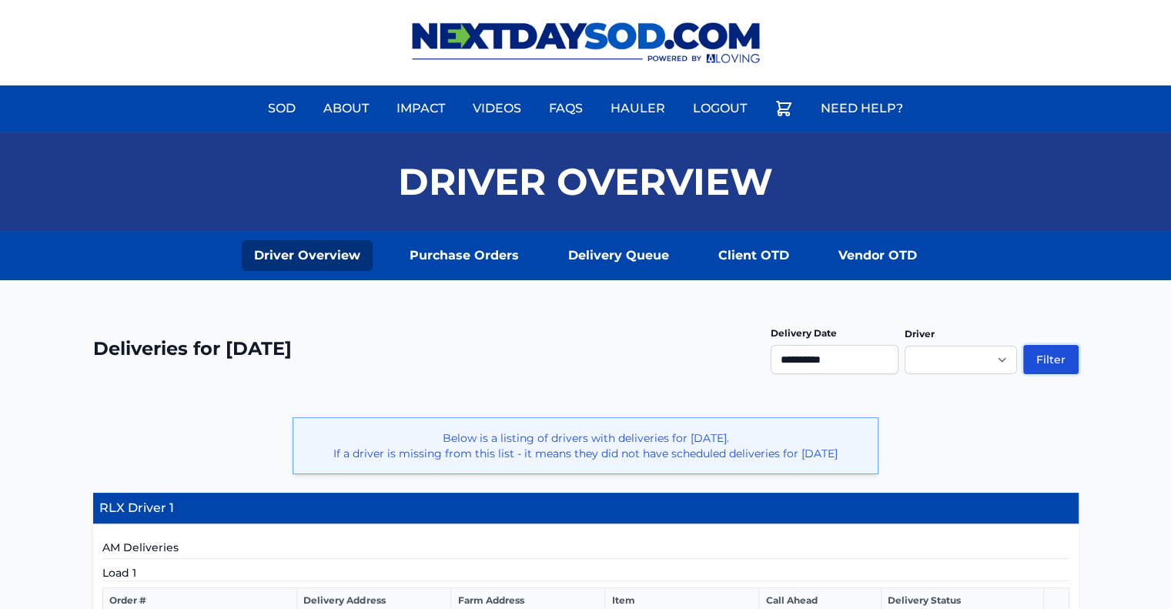
click at [1065, 356] on button "Filter" at bounding box center [1050, 359] width 55 height 29
click at [868, 360] on input "**********" at bounding box center [835, 359] width 128 height 29
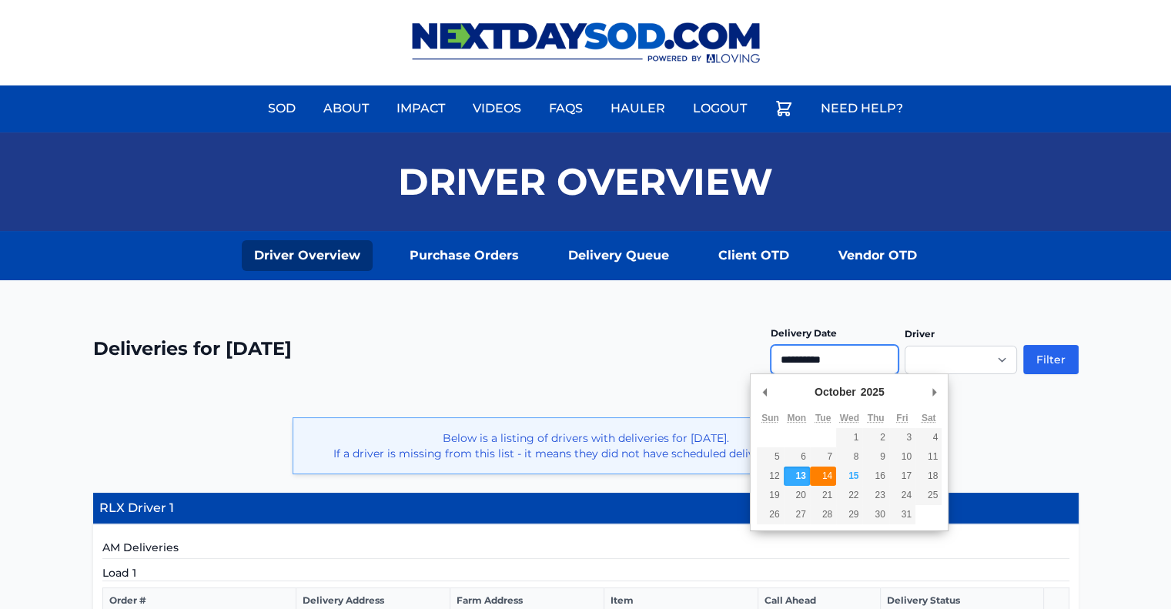
type input "**********"
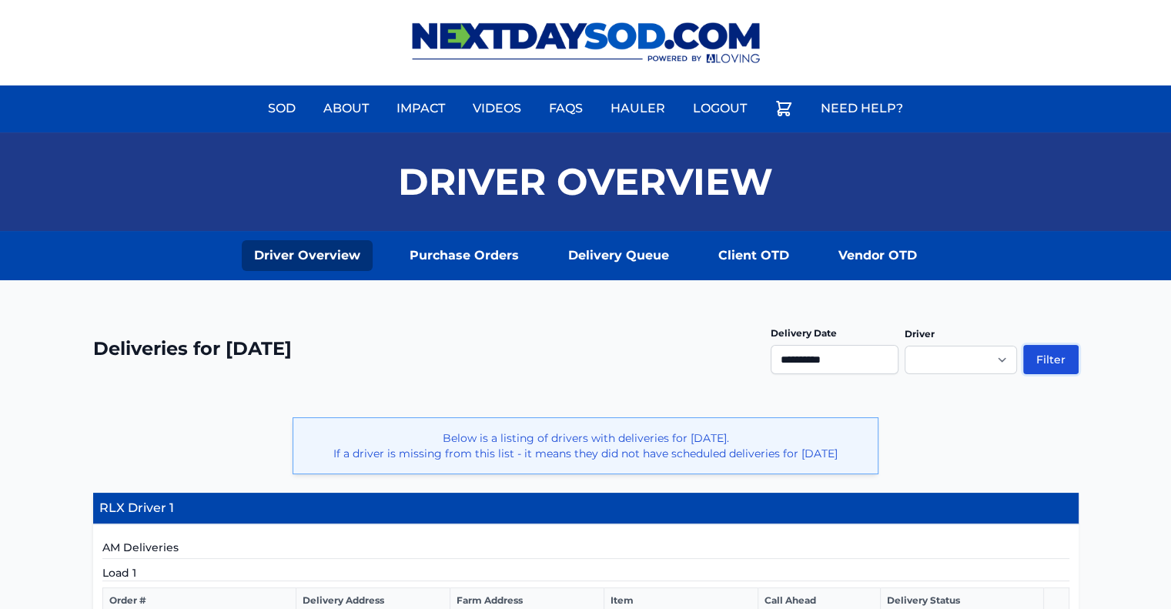
click at [1065, 361] on button "Filter" at bounding box center [1050, 359] width 55 height 29
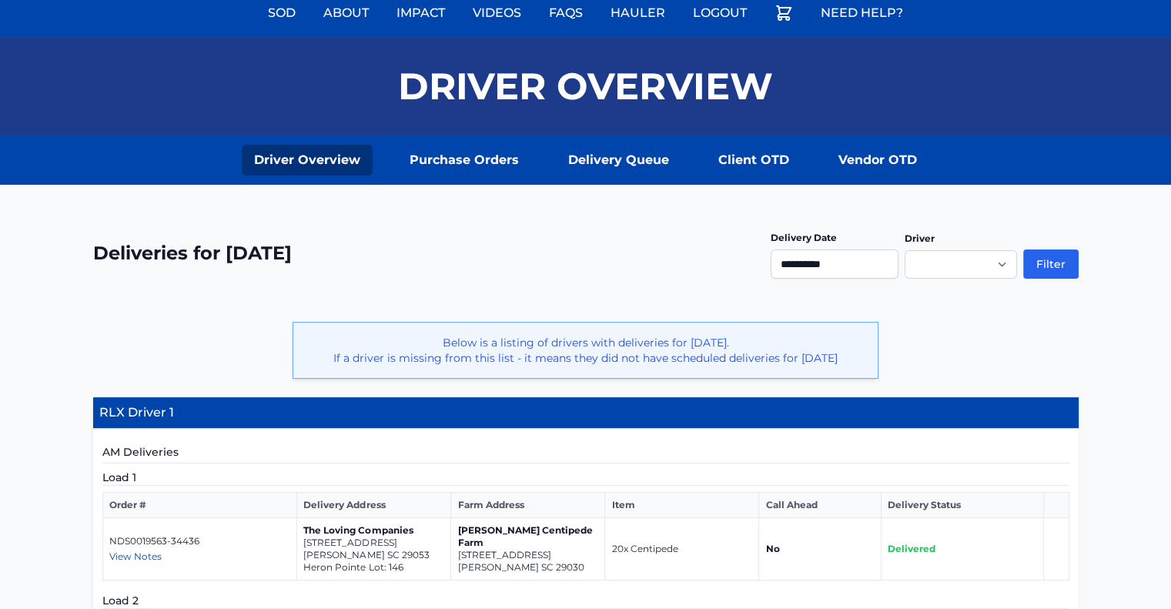
scroll to position [73, 0]
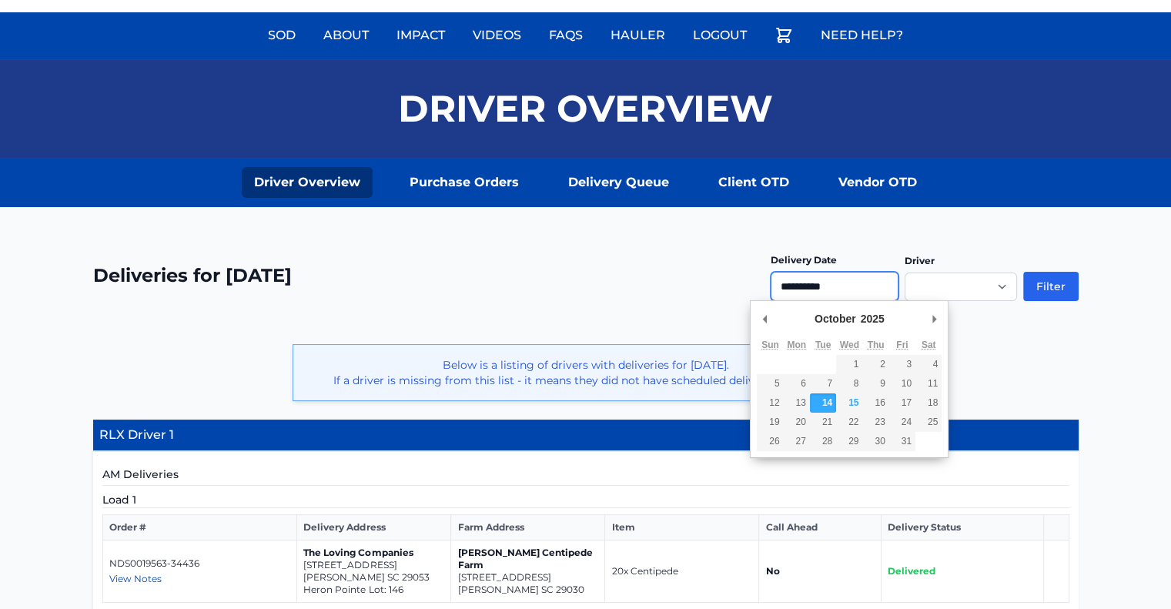
click at [805, 280] on input "**********" at bounding box center [835, 286] width 128 height 29
type input "**********"
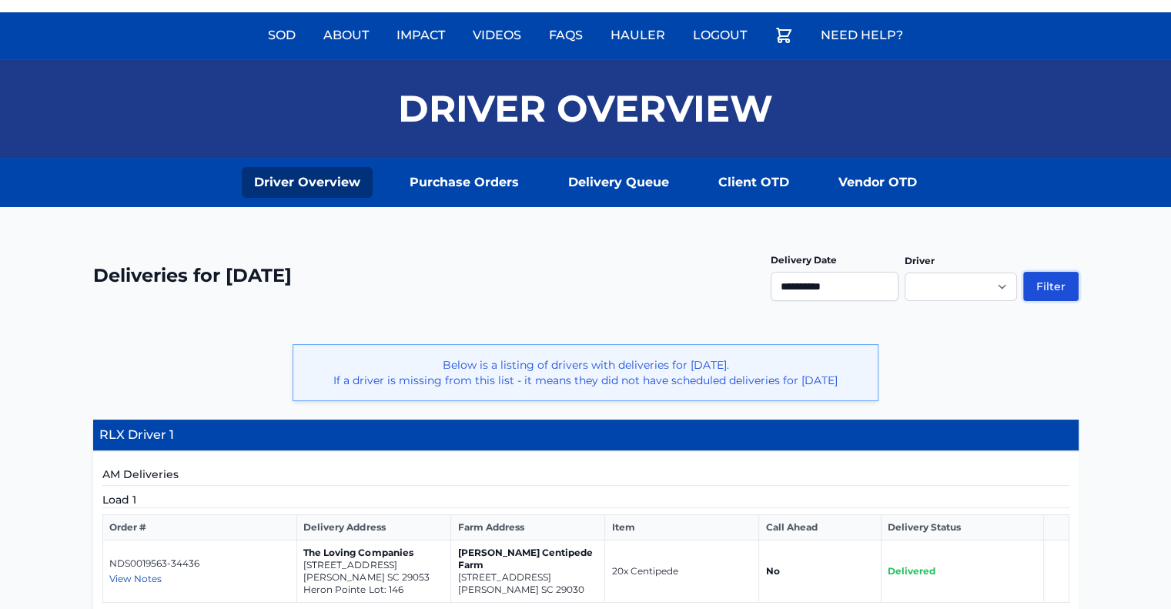
click at [1038, 283] on button "Filter" at bounding box center [1050, 286] width 55 height 29
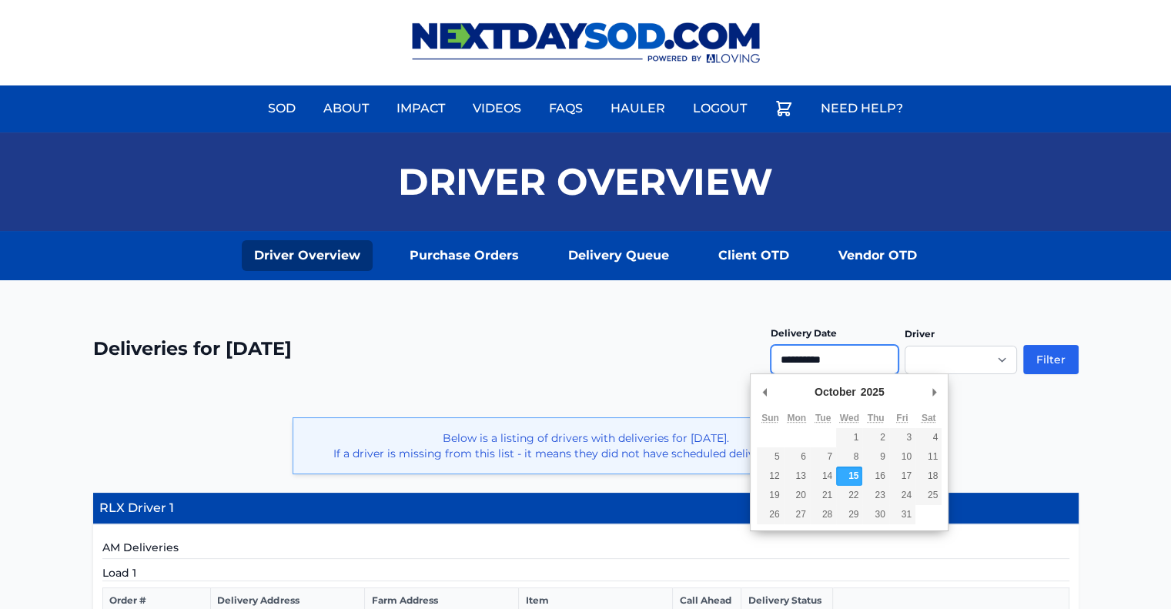
click at [845, 366] on input "**********" at bounding box center [835, 359] width 128 height 29
type input "**********"
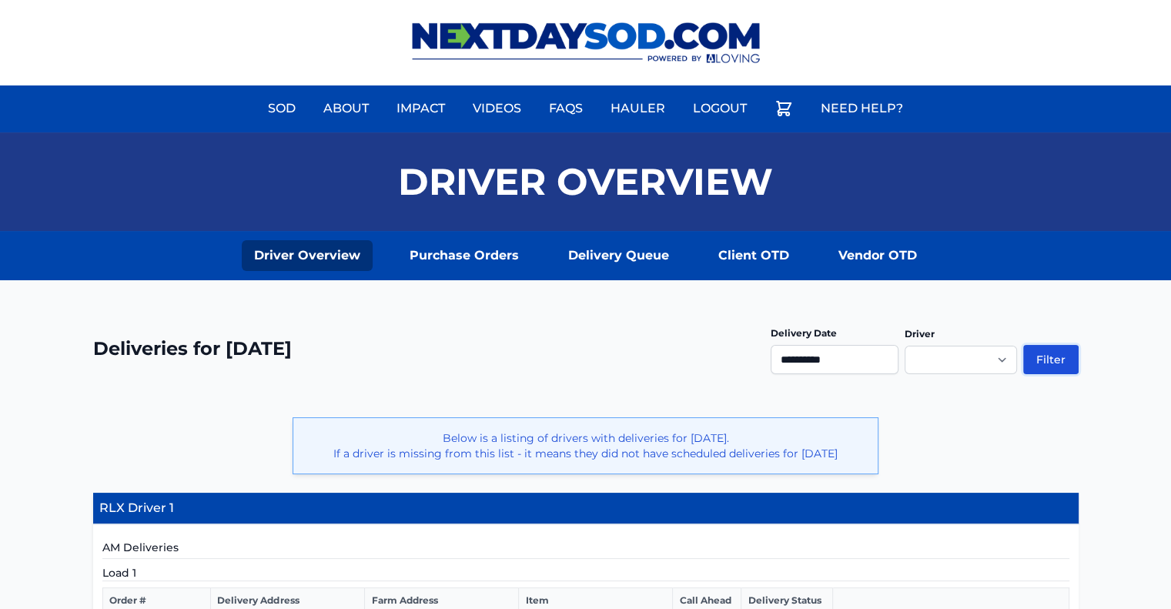
click at [1047, 345] on button "Filter" at bounding box center [1050, 359] width 55 height 29
click at [284, 116] on link "Sod" at bounding box center [282, 108] width 46 height 37
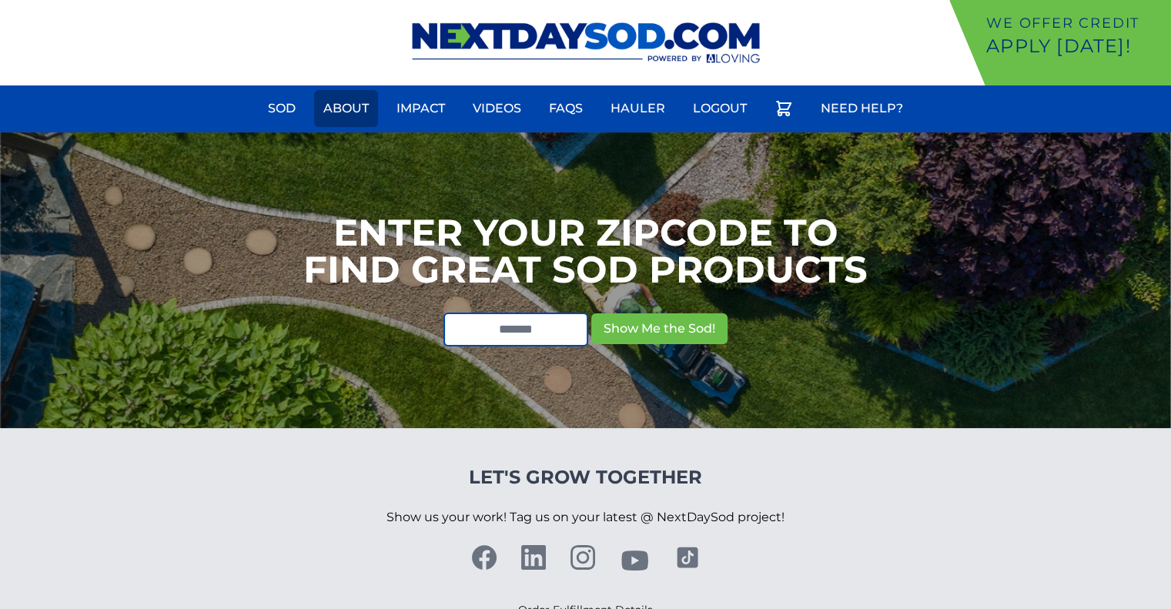
click at [343, 114] on link "About" at bounding box center [346, 108] width 64 height 37
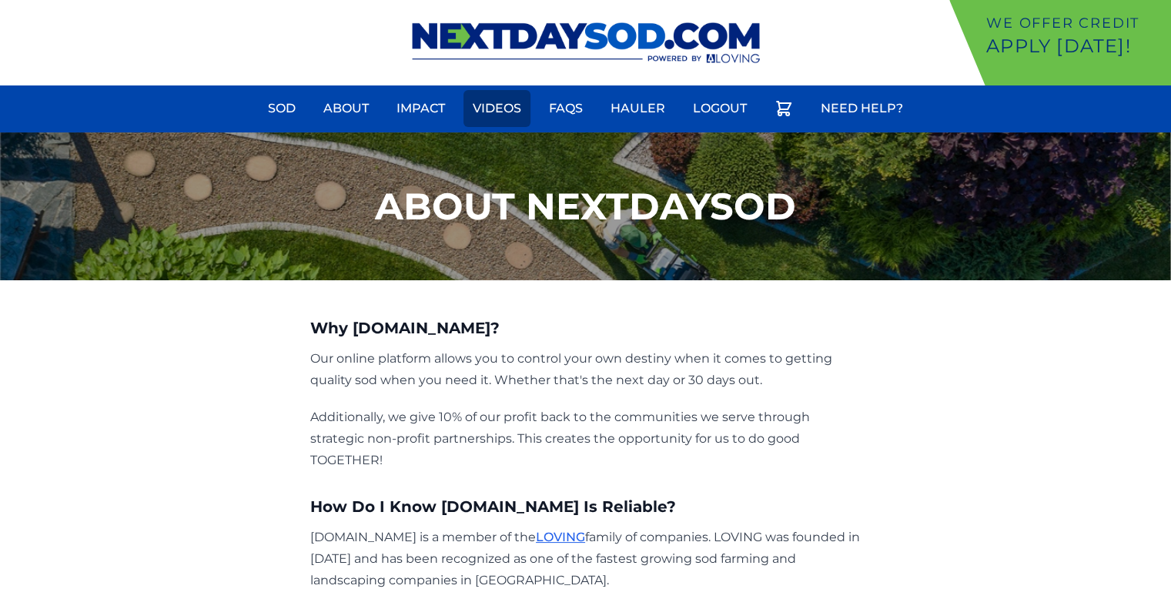
click at [508, 115] on link "Videos" at bounding box center [496, 108] width 67 height 37
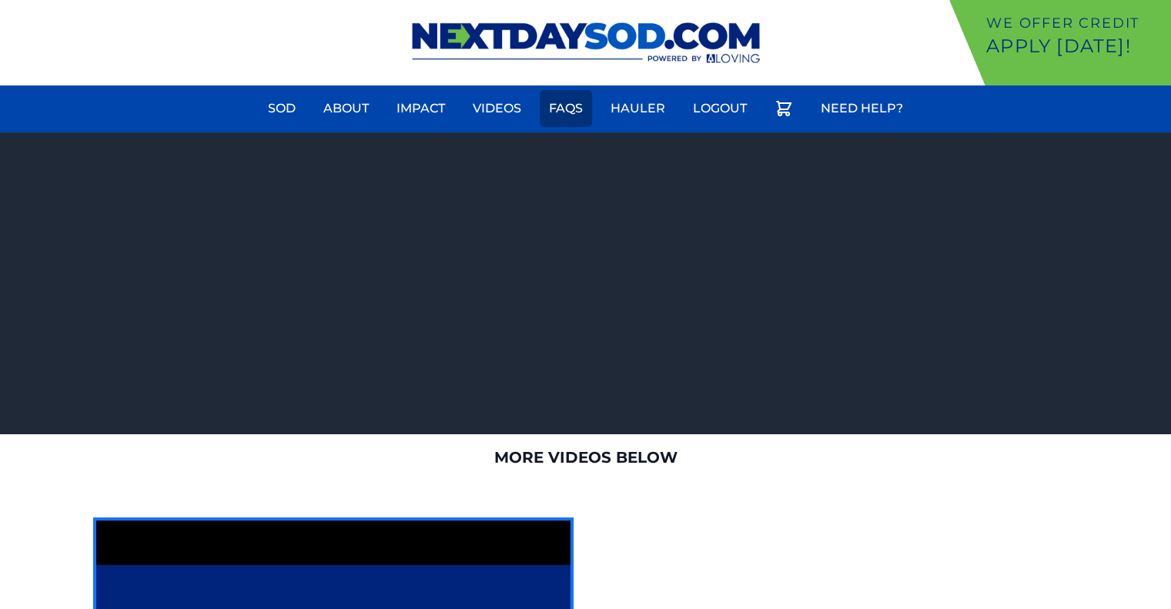
click at [551, 115] on link "FAQs" at bounding box center [566, 108] width 52 height 37
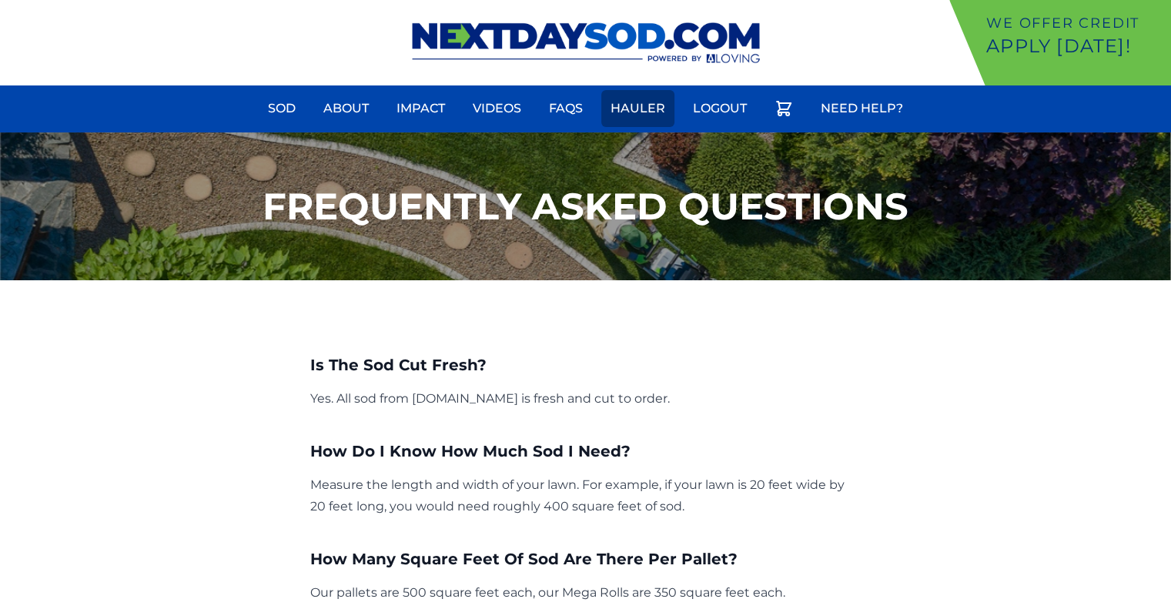
click at [614, 109] on link "Hauler" at bounding box center [637, 108] width 73 height 37
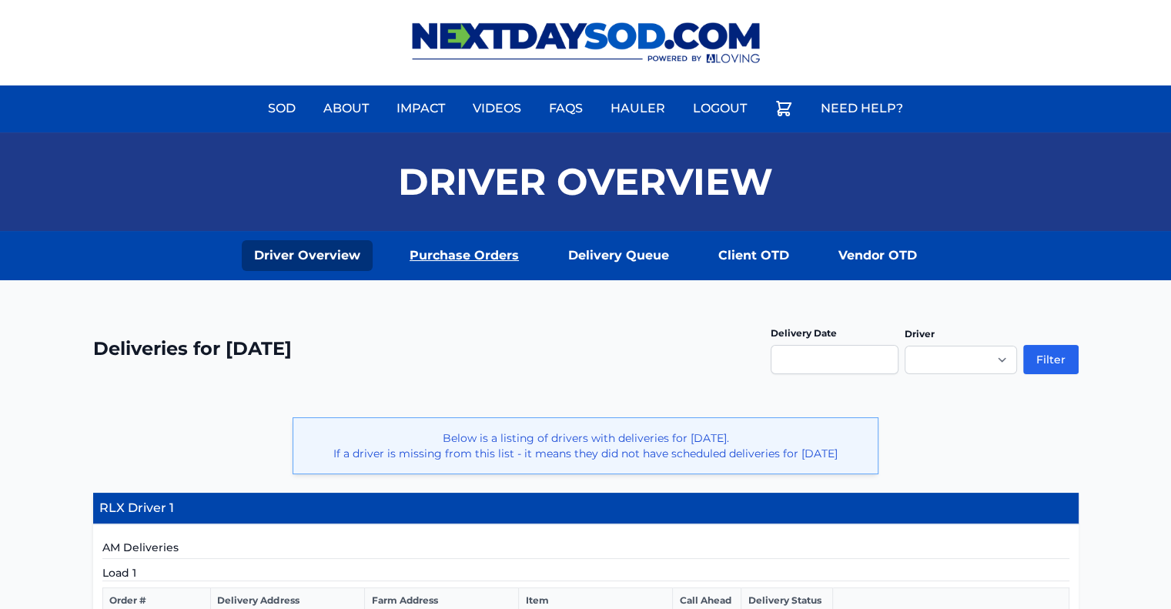
click at [472, 254] on link "Purchase Orders" at bounding box center [464, 255] width 134 height 31
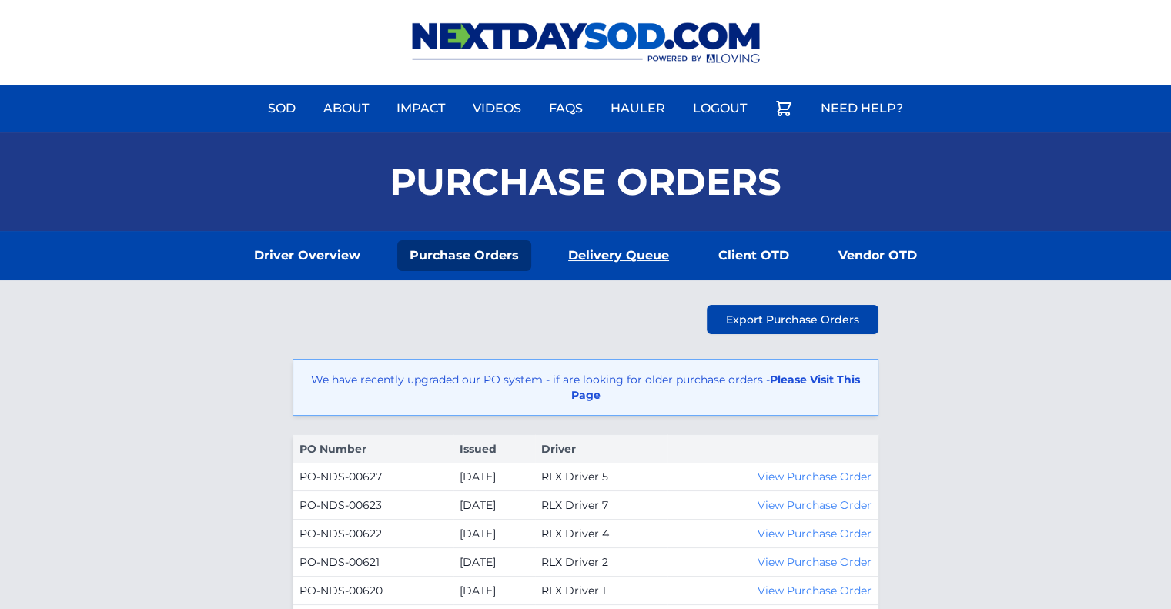
click at [615, 253] on link "Delivery Queue" at bounding box center [618, 255] width 125 height 31
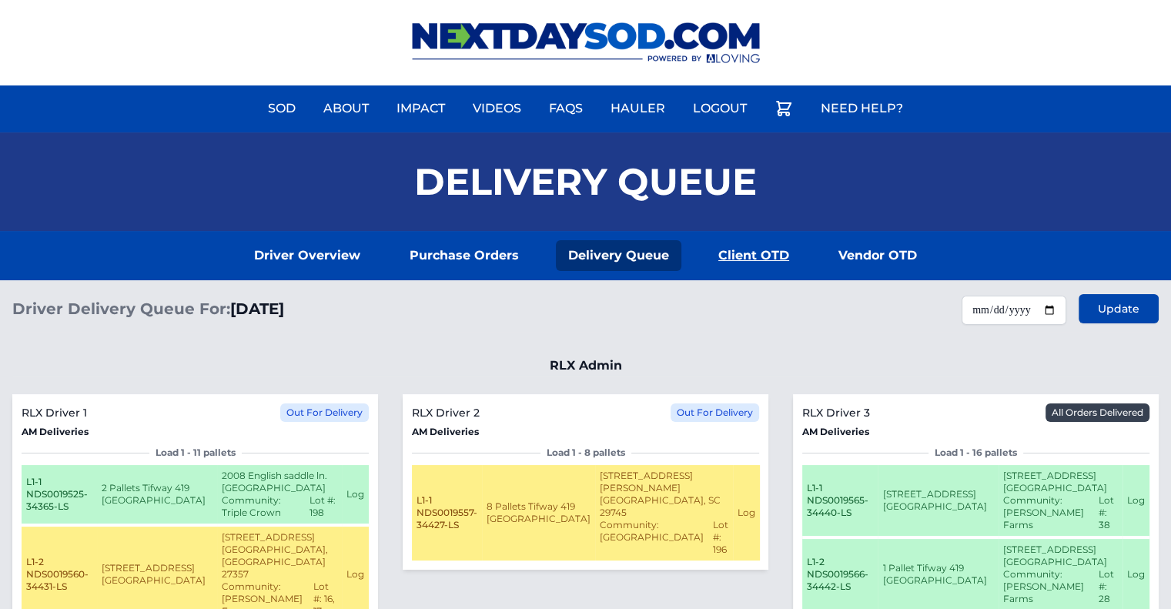
click at [750, 249] on link "Client OTD" at bounding box center [753, 255] width 95 height 31
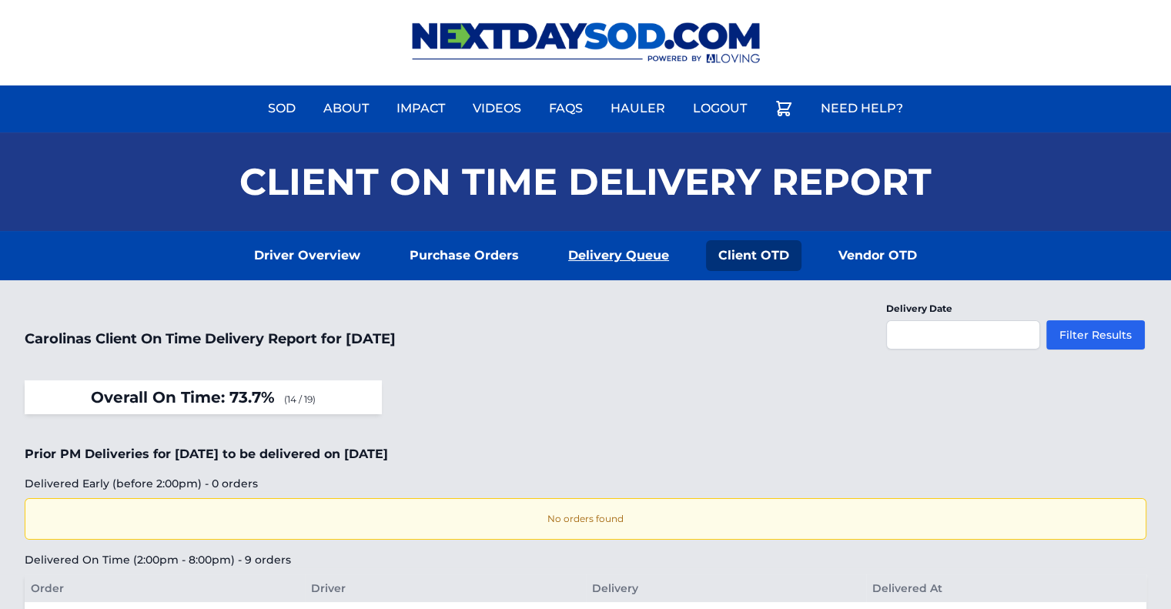
click at [624, 263] on link "Delivery Queue" at bounding box center [618, 255] width 125 height 31
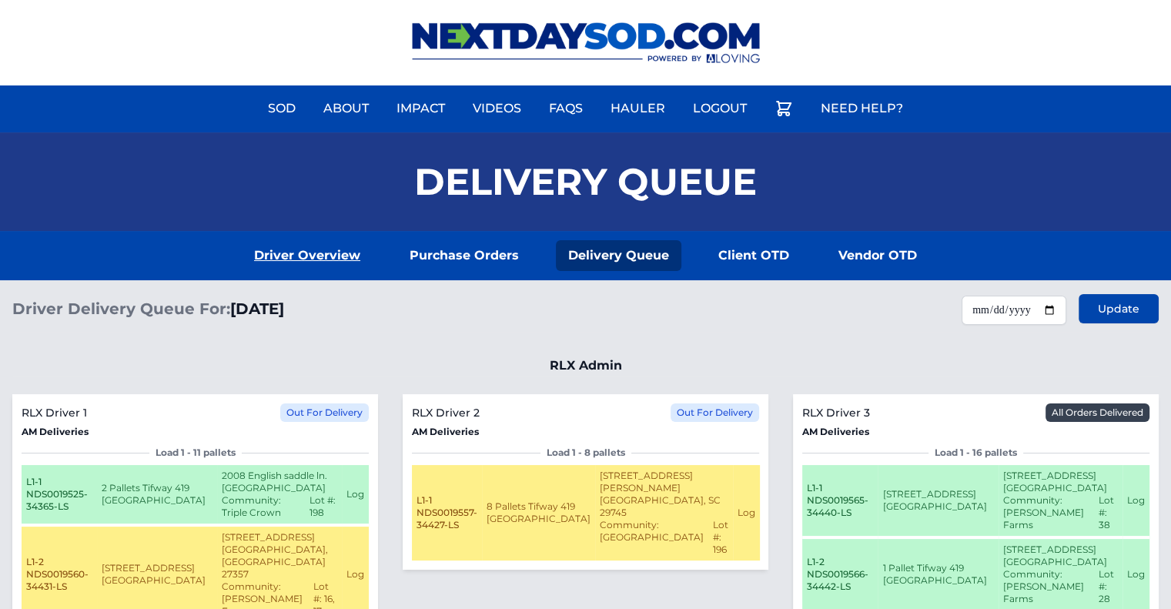
click at [326, 261] on link "Driver Overview" at bounding box center [307, 255] width 131 height 31
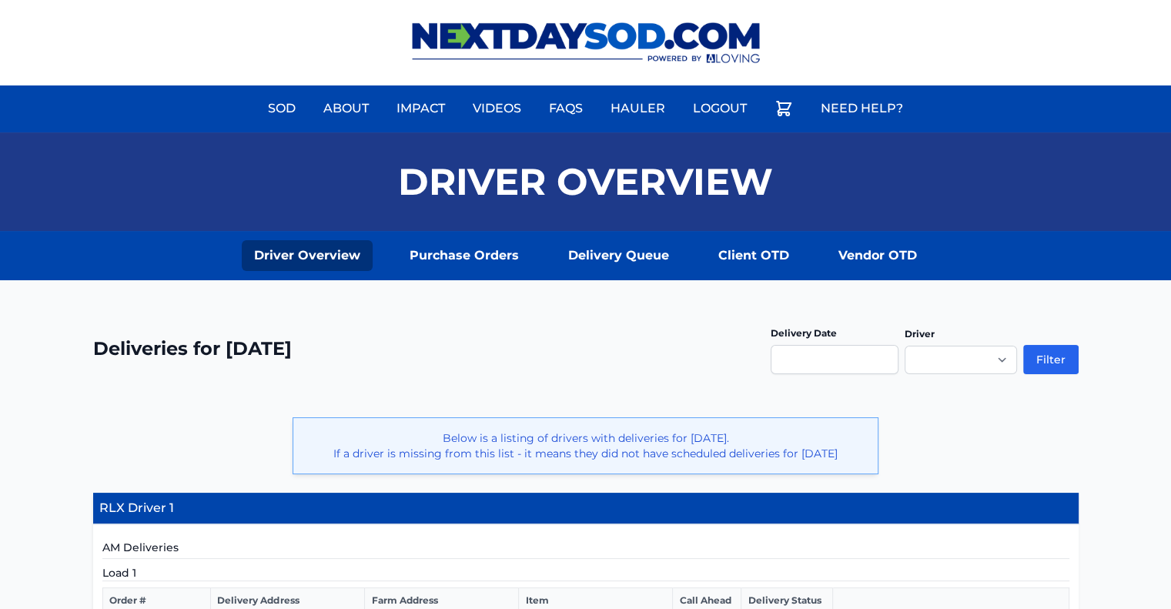
scroll to position [66, 0]
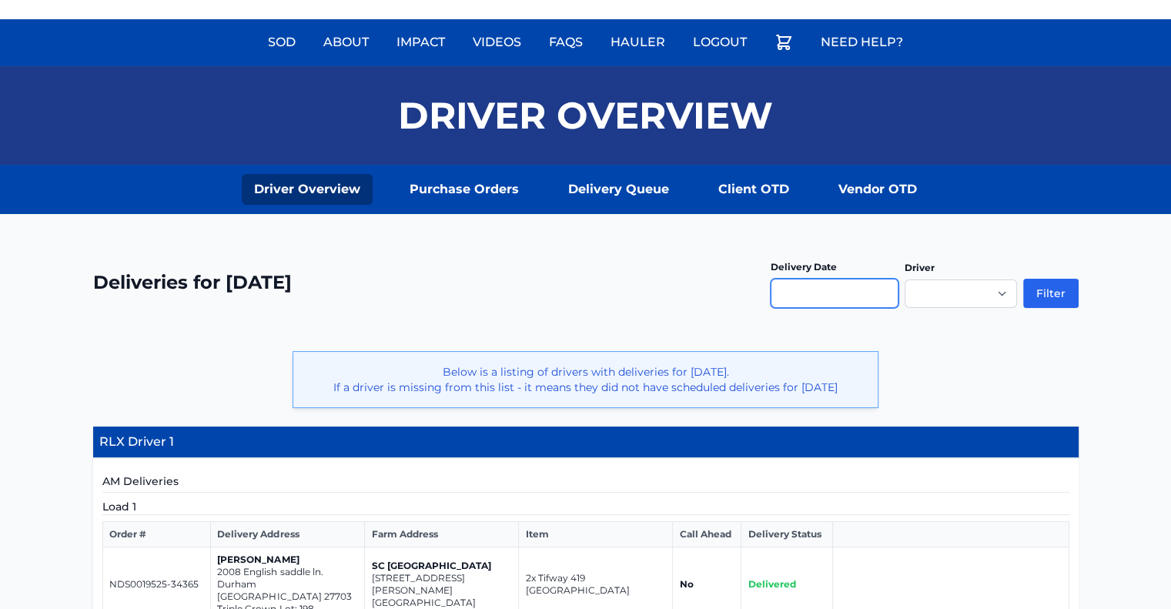
click at [831, 294] on input "text" at bounding box center [835, 293] width 128 height 29
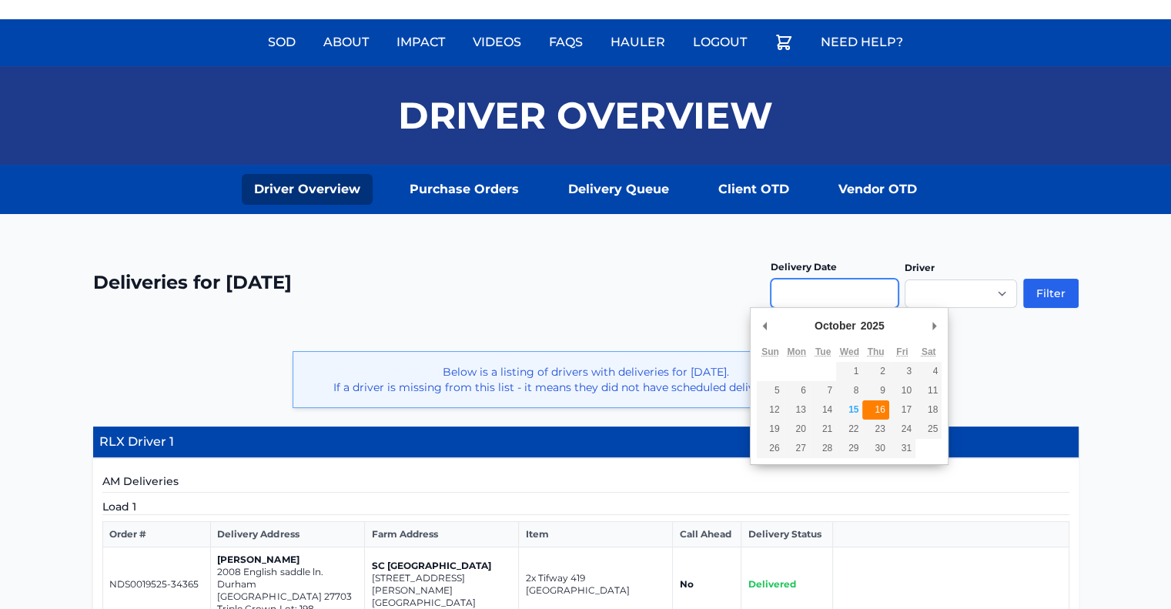
type input "**********"
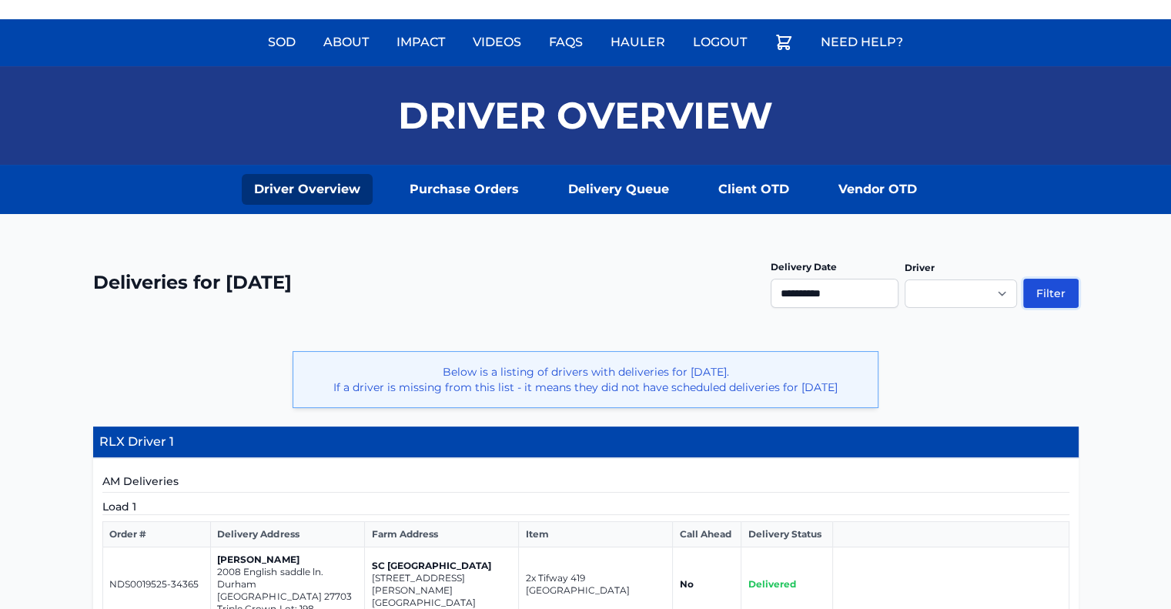
click at [1053, 294] on button "Filter" at bounding box center [1050, 293] width 55 height 29
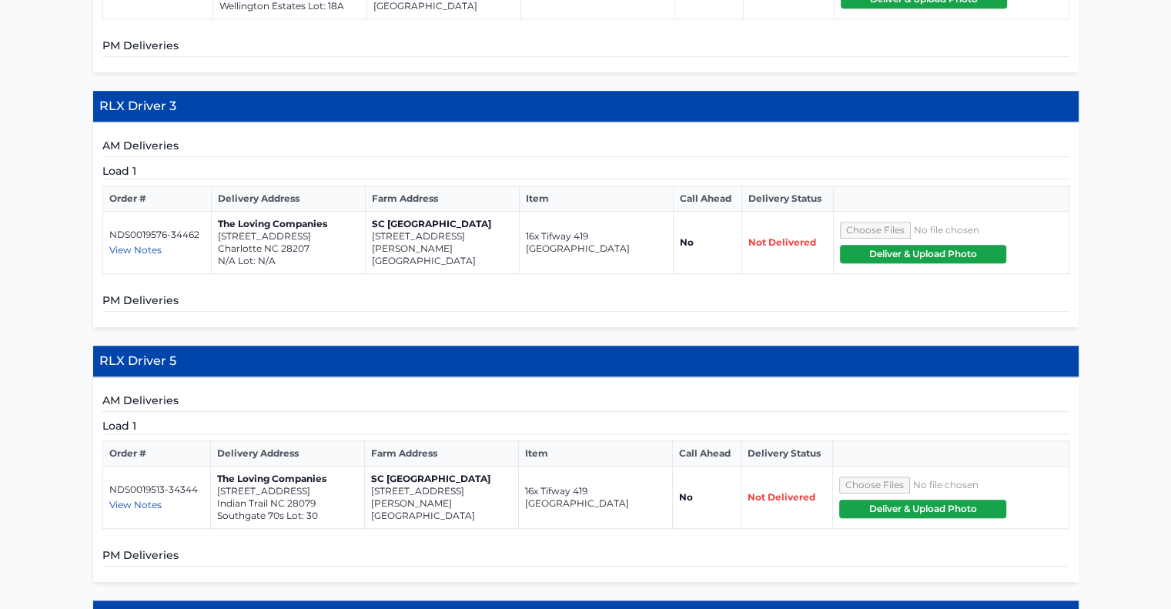
scroll to position [911, 0]
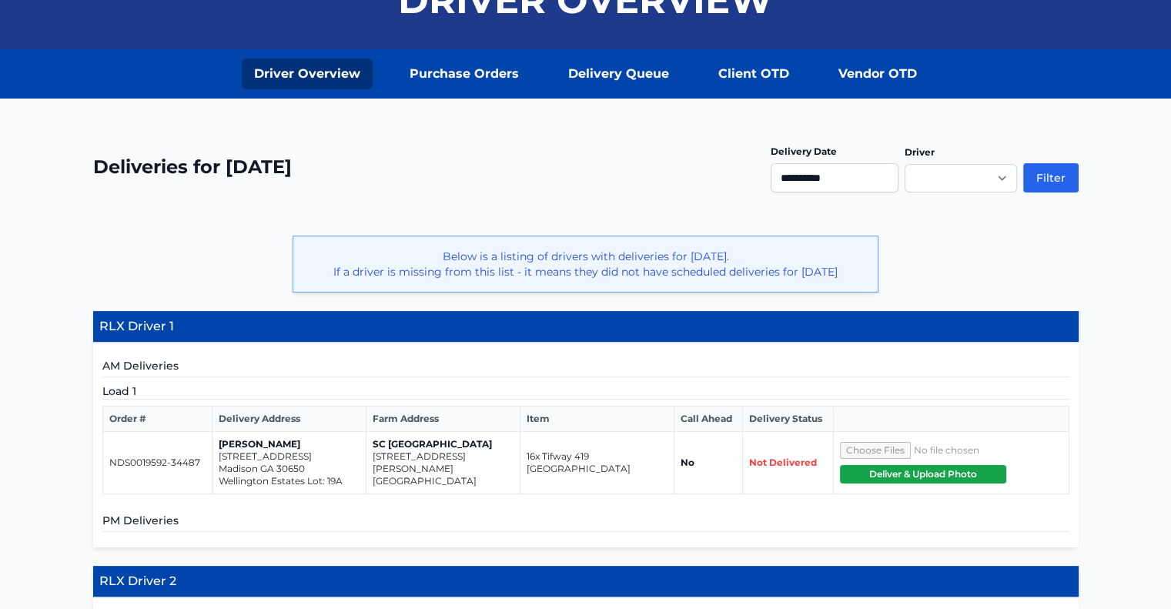
scroll to position [175, 0]
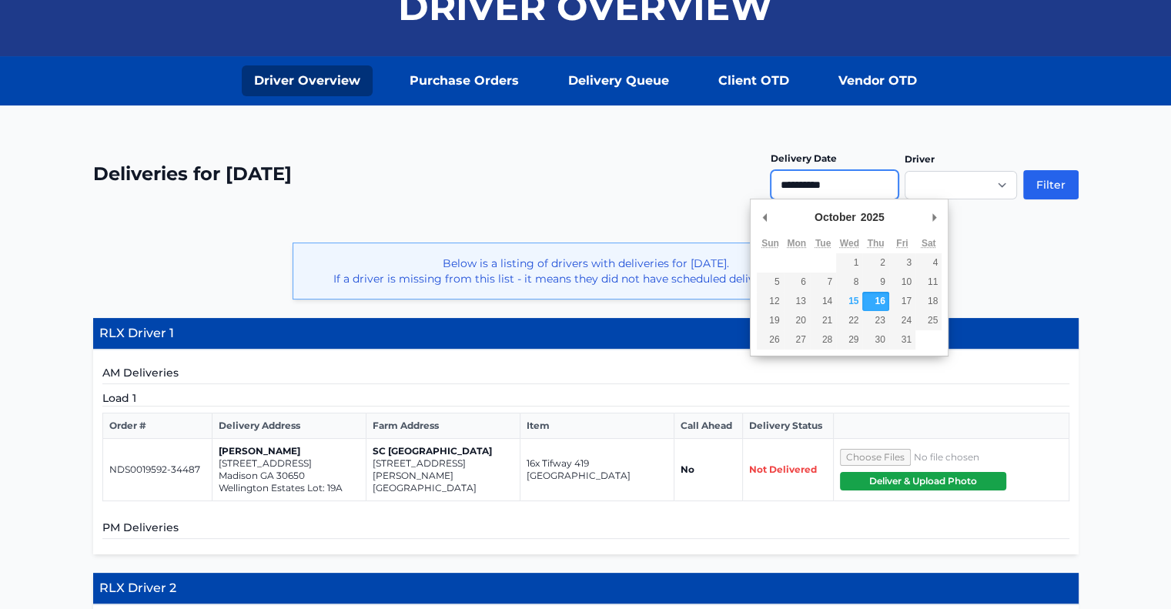
click at [853, 180] on input "**********" at bounding box center [835, 184] width 128 height 29
type input "**********"
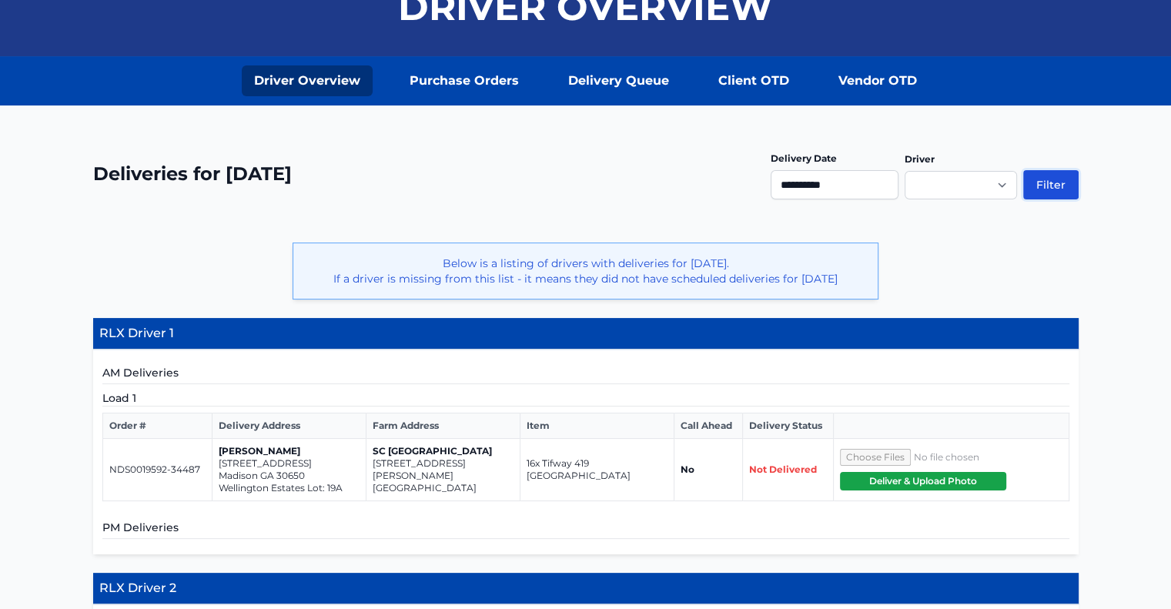
click at [1065, 184] on button "Filter" at bounding box center [1050, 184] width 55 height 29
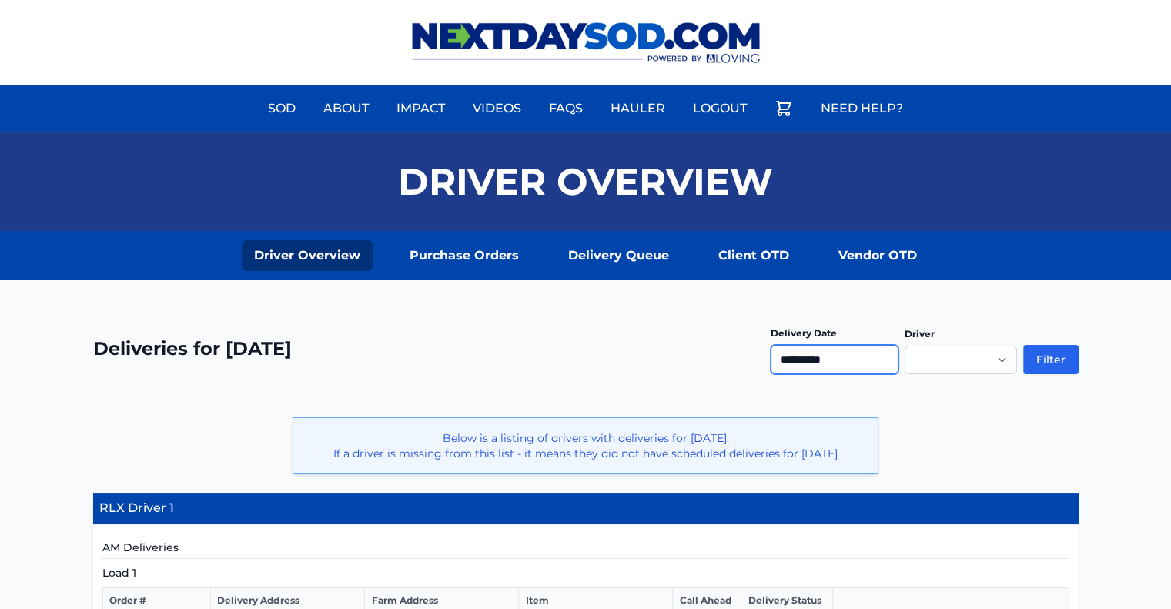
click at [853, 366] on input "**********" at bounding box center [835, 359] width 128 height 29
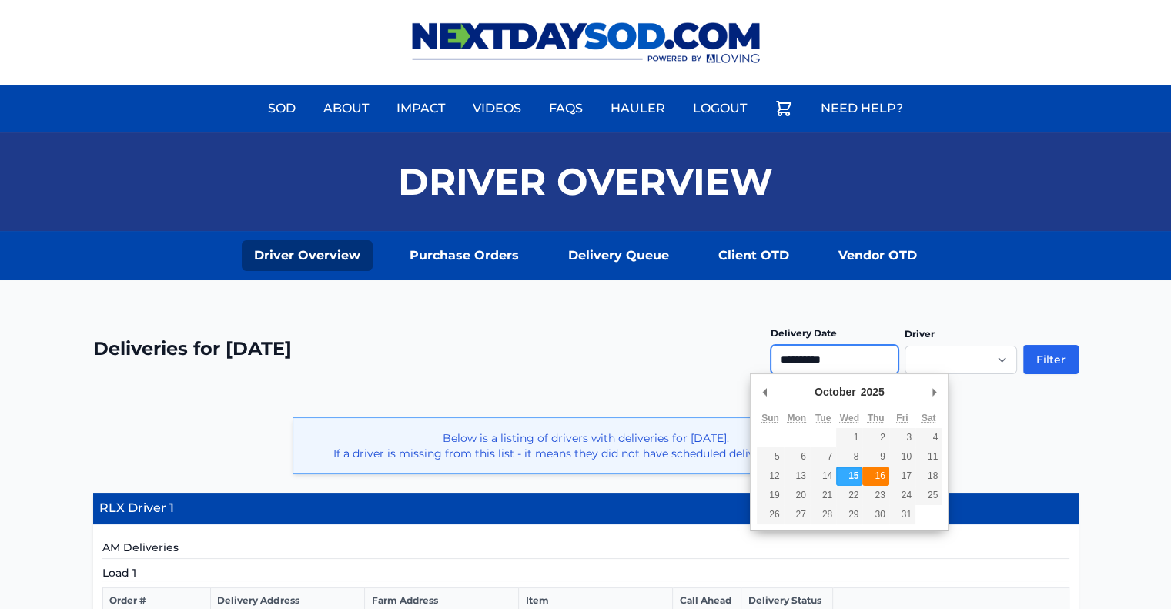
type input "**********"
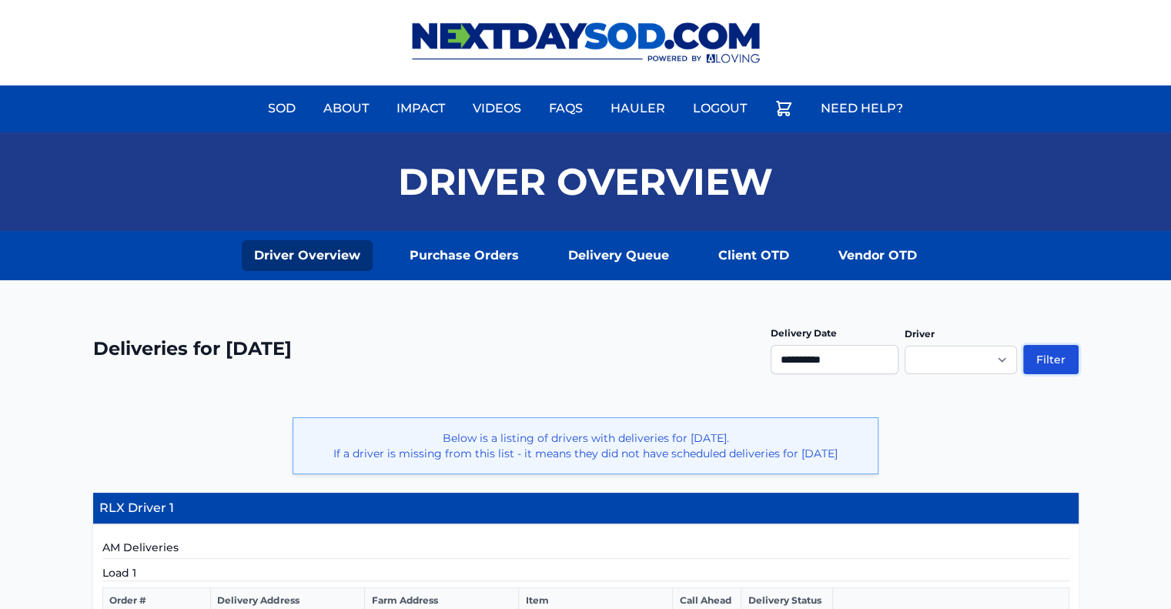
click at [1048, 348] on button "Filter" at bounding box center [1050, 359] width 55 height 29
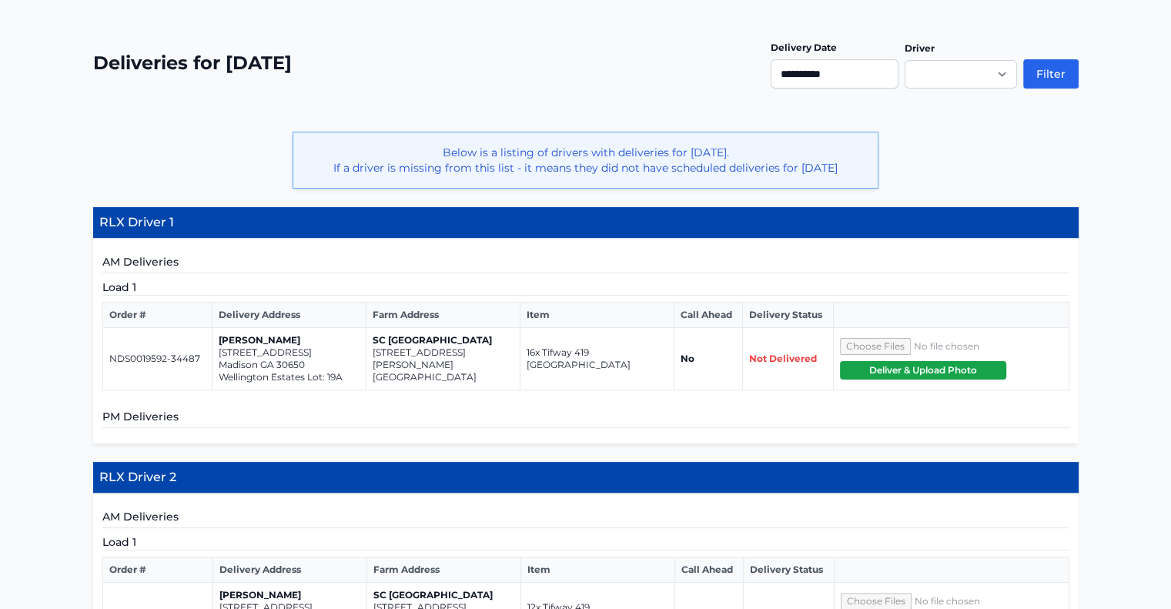
scroll to position [286, 0]
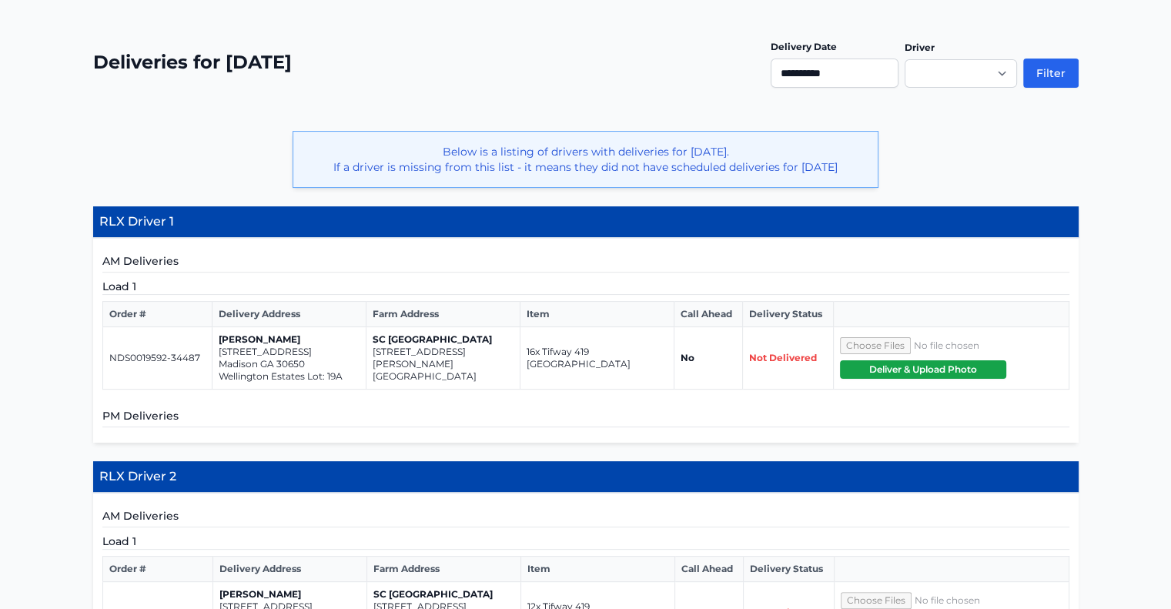
click at [592, 370] on td "16x Tifway 419 [GEOGRAPHIC_DATA]" at bounding box center [597, 358] width 154 height 62
